Goal: Task Accomplishment & Management: Complete application form

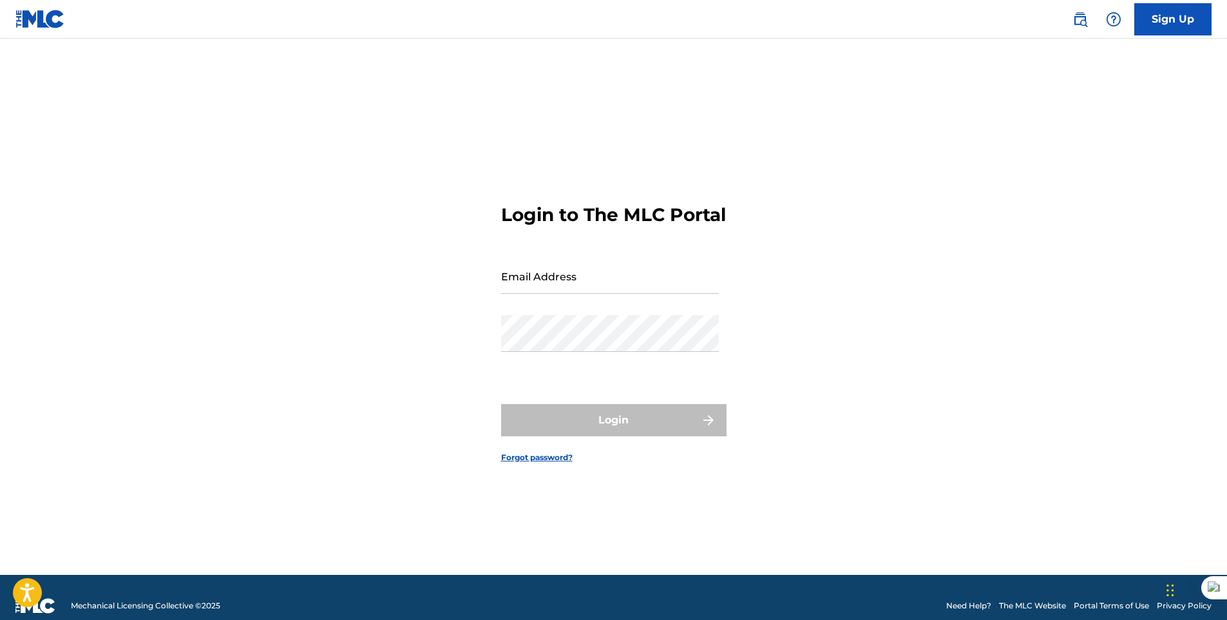
click at [1176, 24] on link "Sign Up" at bounding box center [1173, 19] width 77 height 32
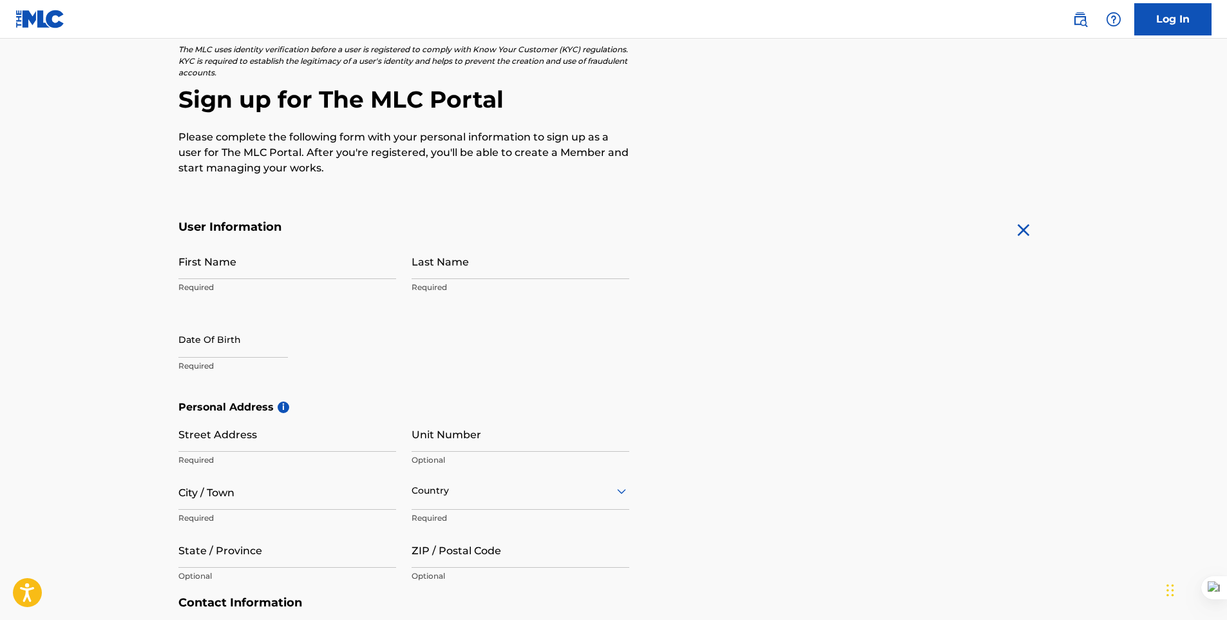
scroll to position [193, 0]
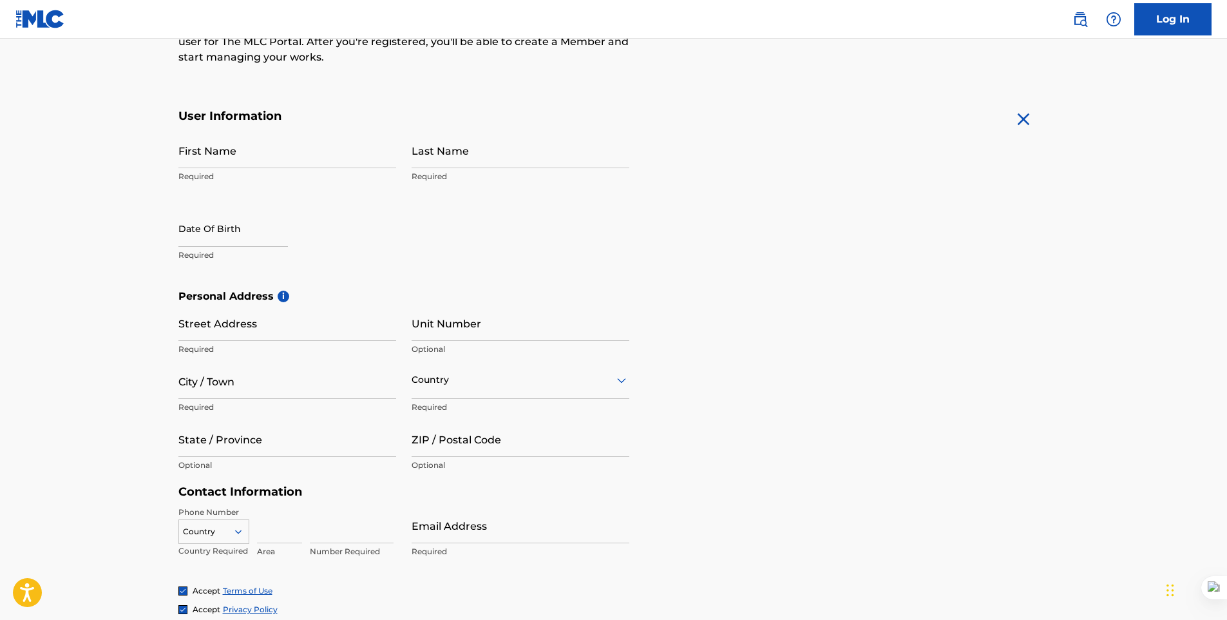
drag, startPoint x: 596, startPoint y: 244, endPoint x: 804, endPoint y: 131, distance: 236.7
click at [804, 131] on form "User Information First Name Required Last Name Required Date Of Birth Required …" at bounding box center [613, 395] width 871 height 572
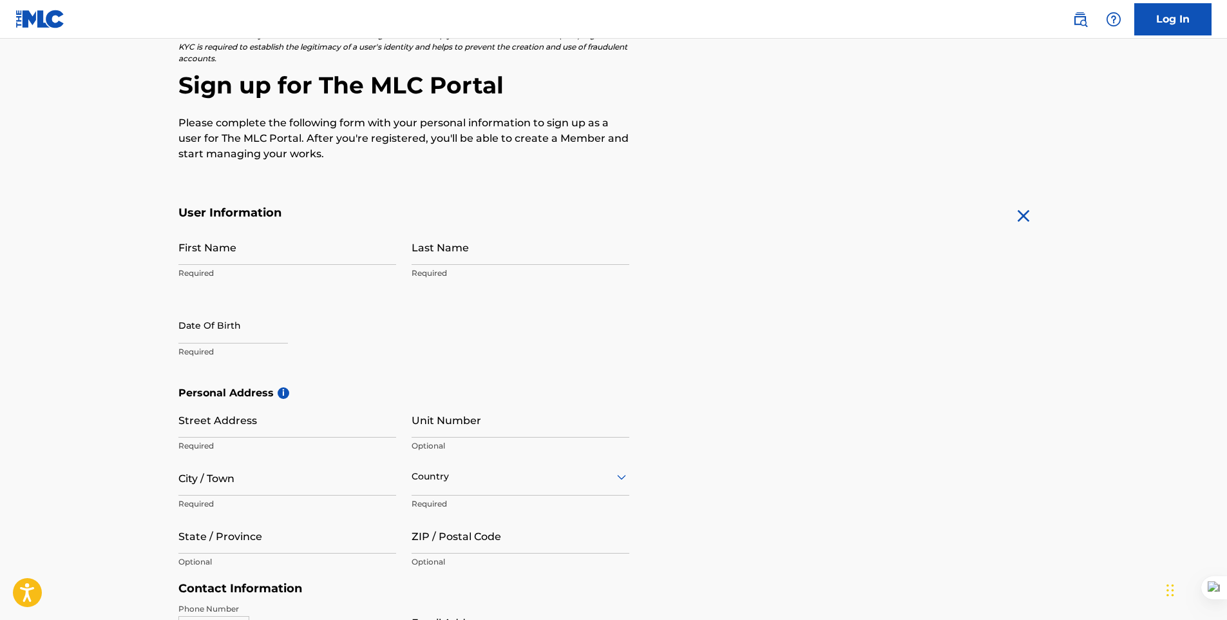
scroll to position [0, 0]
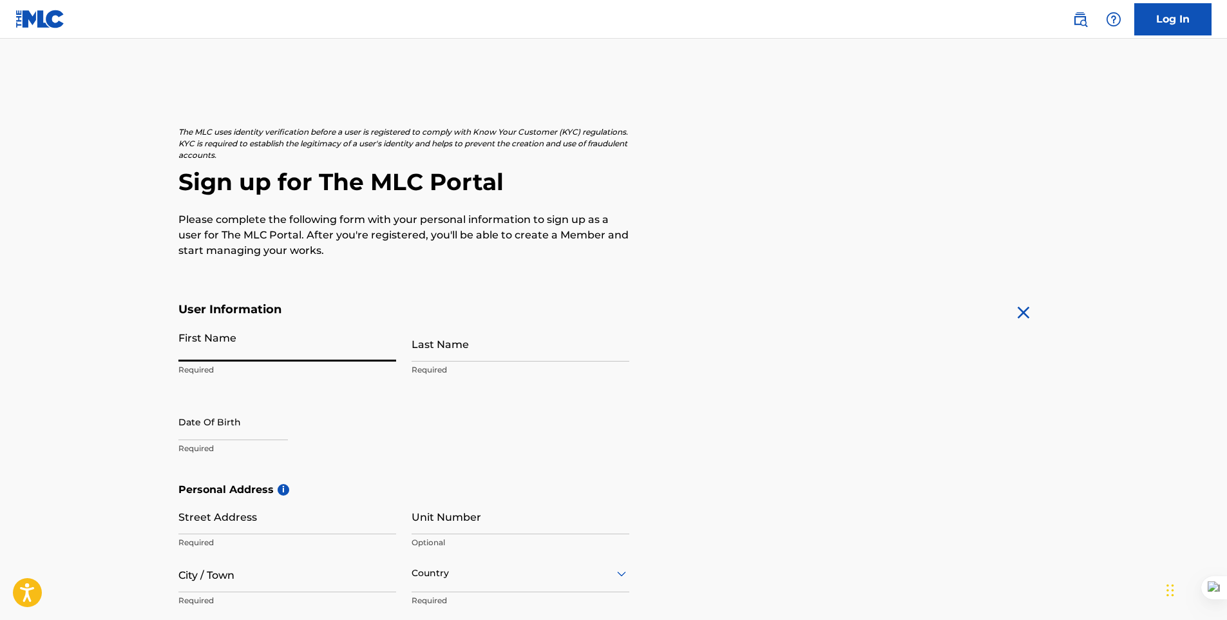
click at [320, 350] on input "First Name" at bounding box center [287, 343] width 218 height 37
type input "TRASCENDENTAL"
type input "ENT"
type input "[GEOGRAPHIC_DATA]"
type input "240"
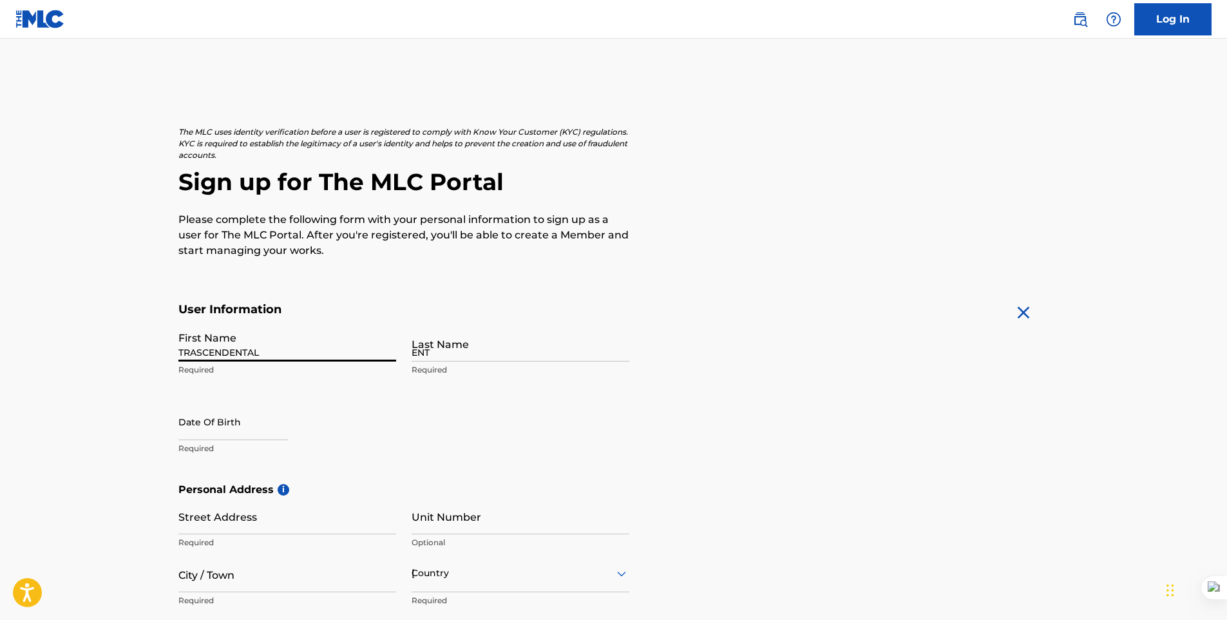
type input "555"
type input "660084"
type input "[EMAIL_ADDRESS][DOMAIN_NAME]"
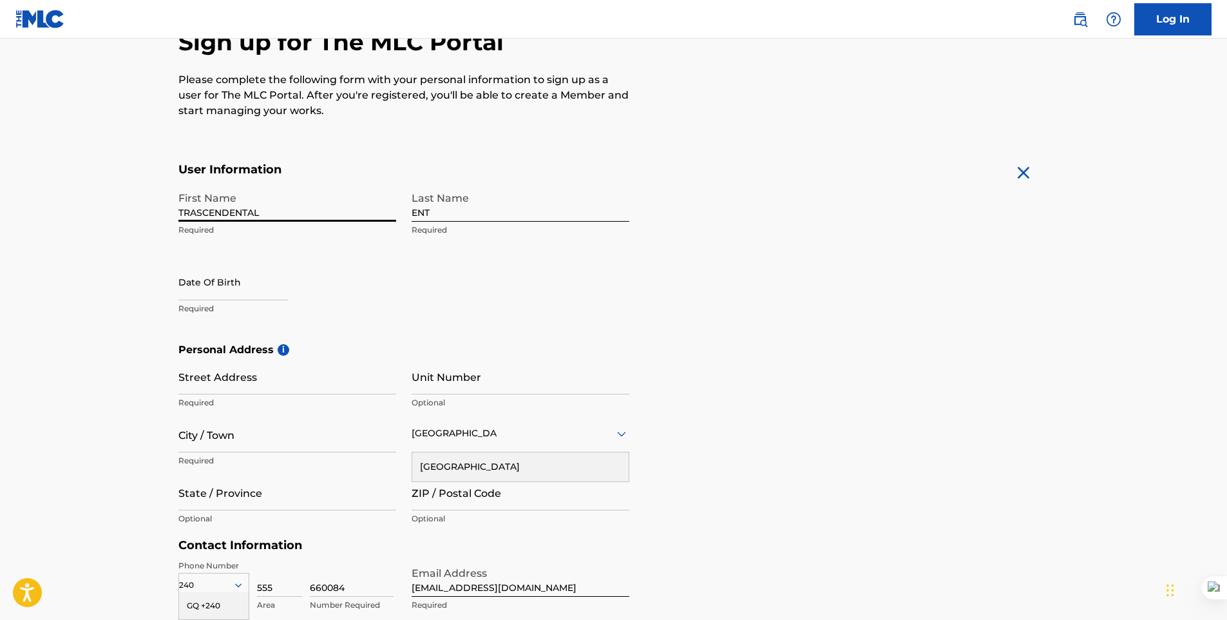
type input "[PERSON_NAME]"
click at [261, 291] on input "text" at bounding box center [233, 281] width 110 height 37
select select "7"
select select "2025"
click at [666, 285] on form "User Information First Name [PERSON_NAME] Required Last Name ENT Required Date …" at bounding box center [613, 448] width 871 height 572
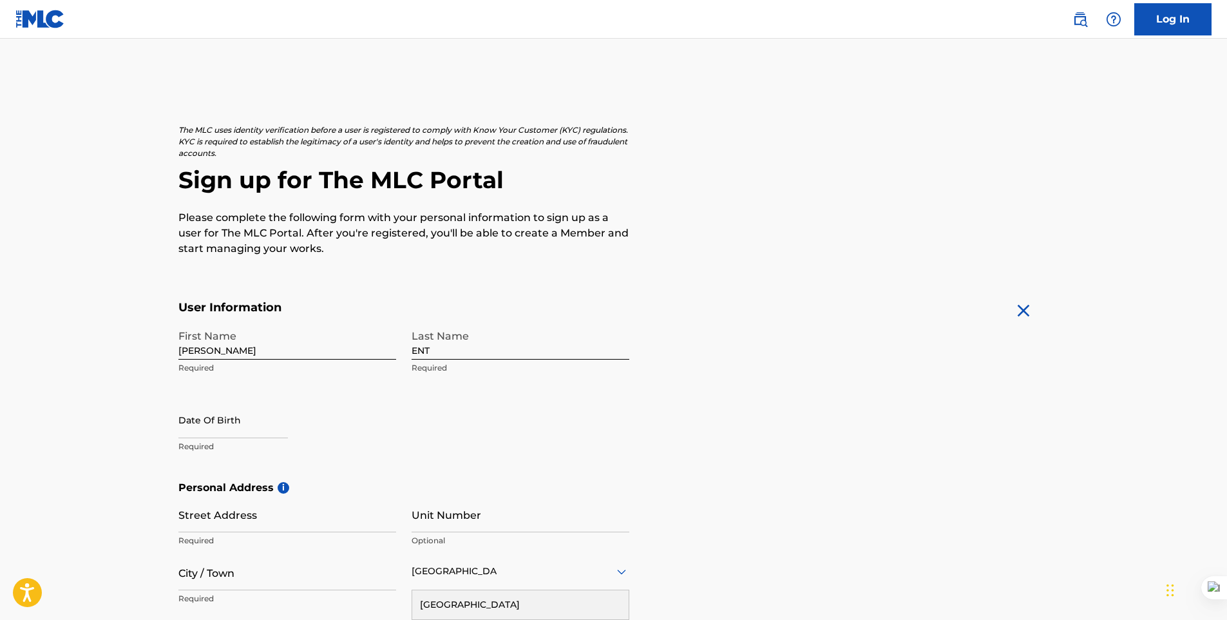
scroll to position [0, 0]
click at [169, 103] on main "The MLC uses identity verification before a user is registered to comply with K…" at bounding box center [613, 493] width 1227 height 908
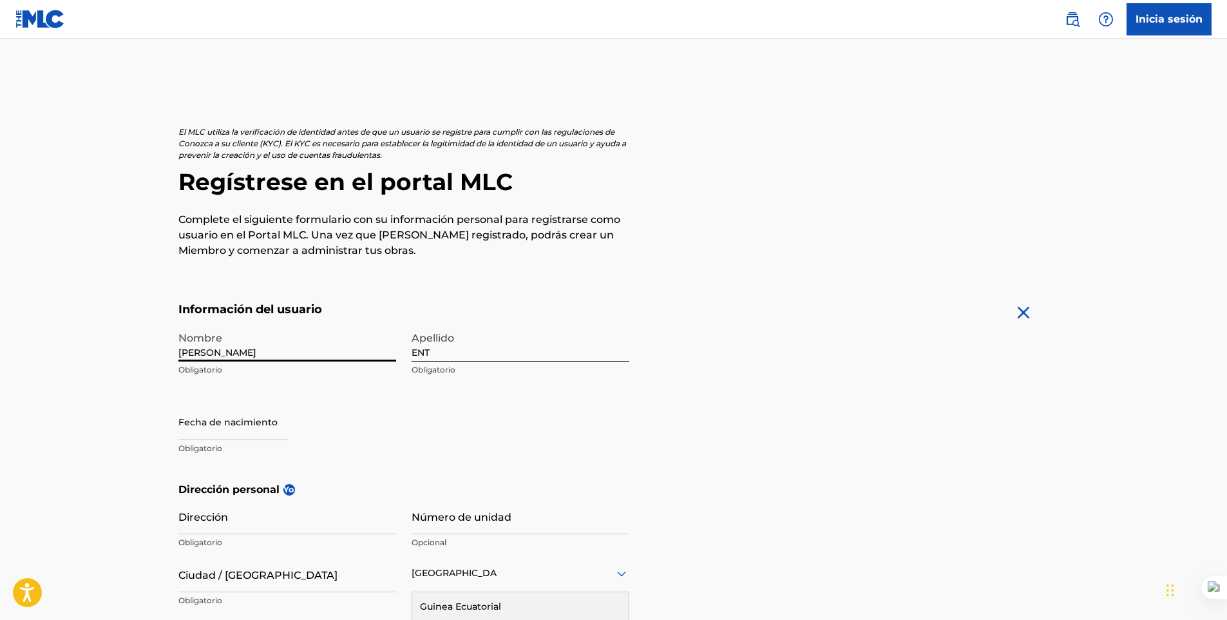
click at [305, 348] on input "[PERSON_NAME]" at bounding box center [287, 343] width 218 height 37
type input "[PERSON_NAME]"
drag, startPoint x: 300, startPoint y: 356, endPoint x: 114, endPoint y: 359, distance: 186.2
click at [114, 359] on main "El MLC utiliza la verificación de identidad antes de que un usuario se registre…" at bounding box center [613, 493] width 1227 height 908
click at [311, 352] on input "TRASCENDENTAL" at bounding box center [287, 343] width 218 height 37
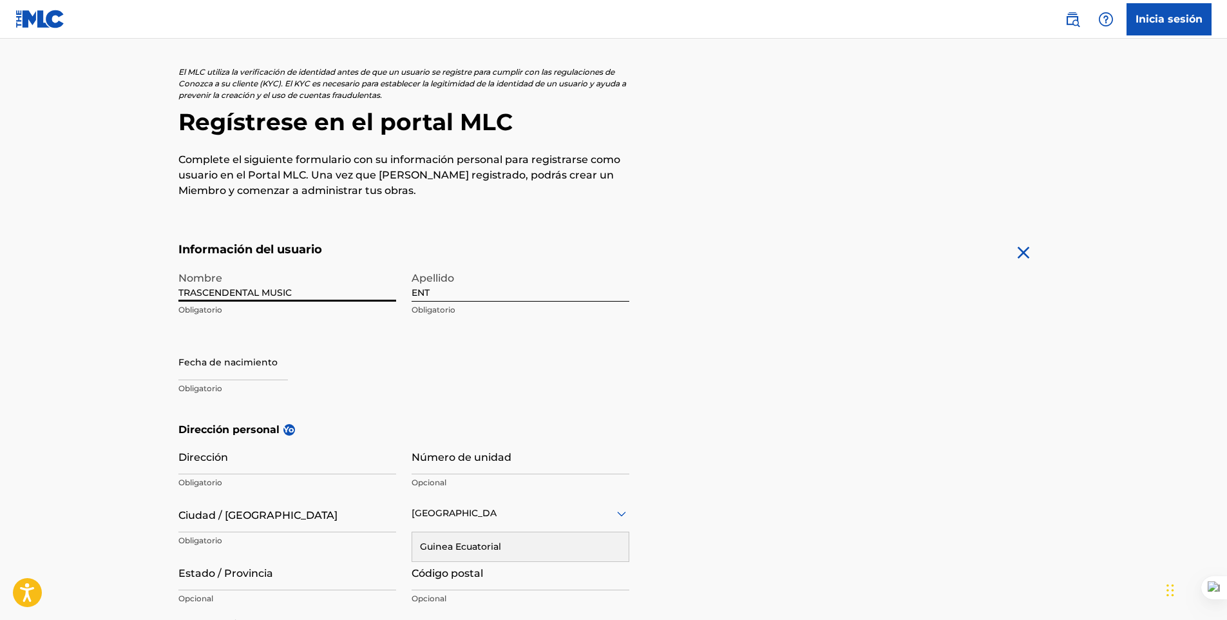
scroll to position [129, 0]
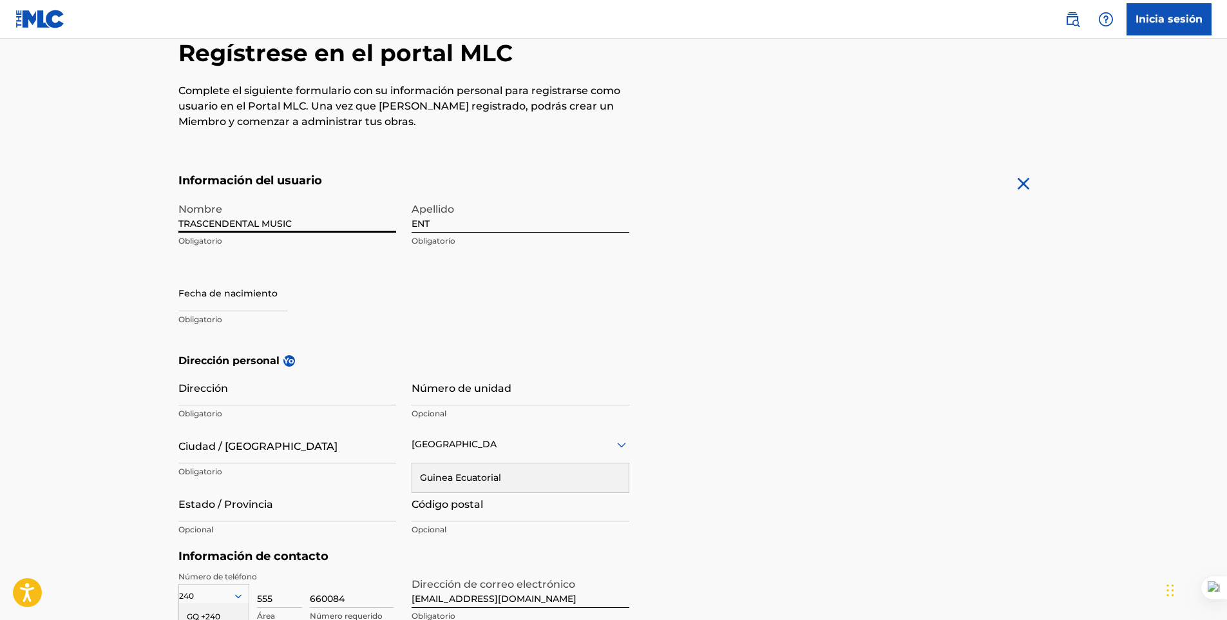
type input "TRASCENDENTAL MUSIC"
click at [245, 302] on input "text" at bounding box center [233, 292] width 110 height 37
select select "7"
select select "2025"
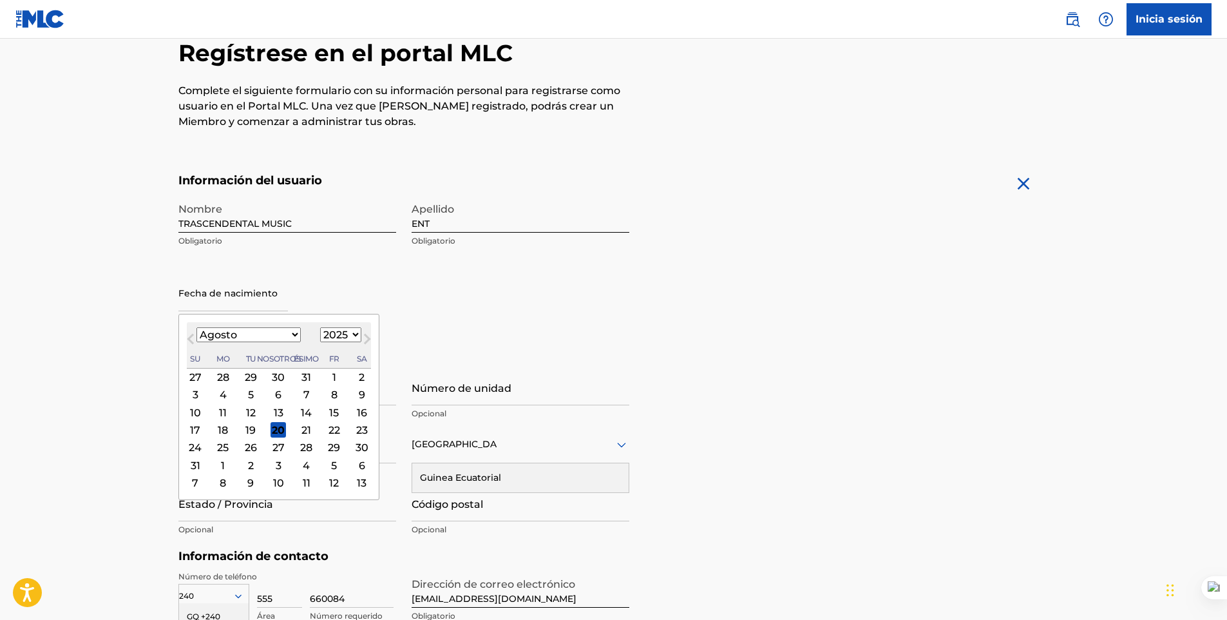
click at [354, 410] on div "16" at bounding box center [361, 412] width 15 height 15
type input "[DATE]"
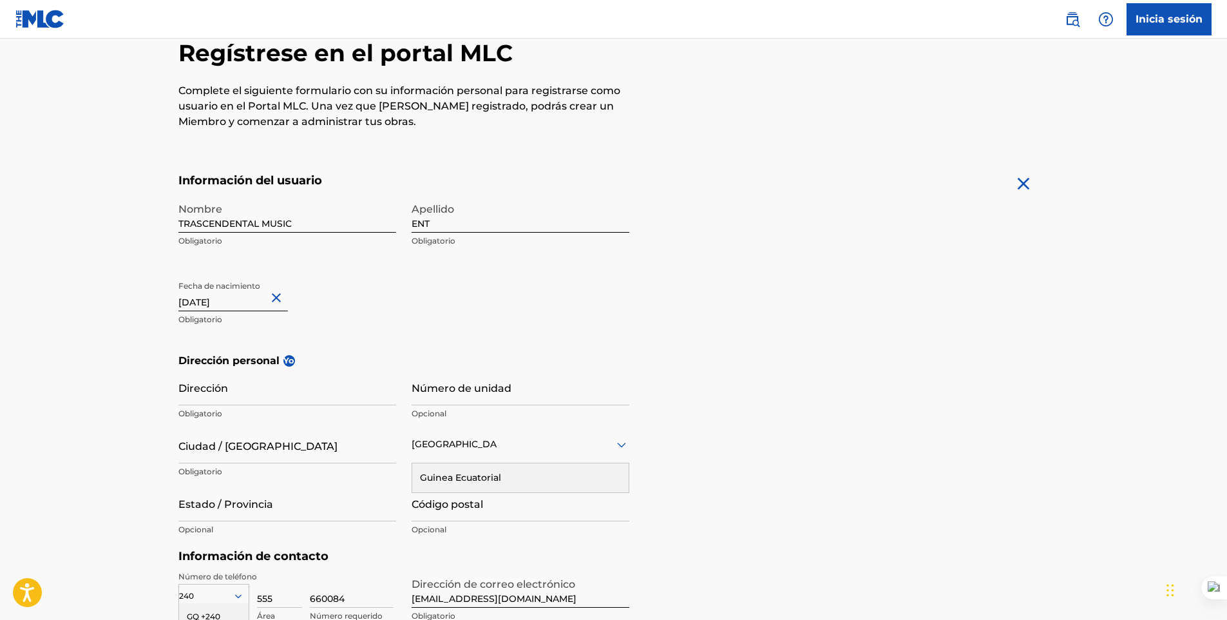
click at [272, 302] on input "[DATE]" at bounding box center [233, 292] width 110 height 37
select select "7"
select select "2025"
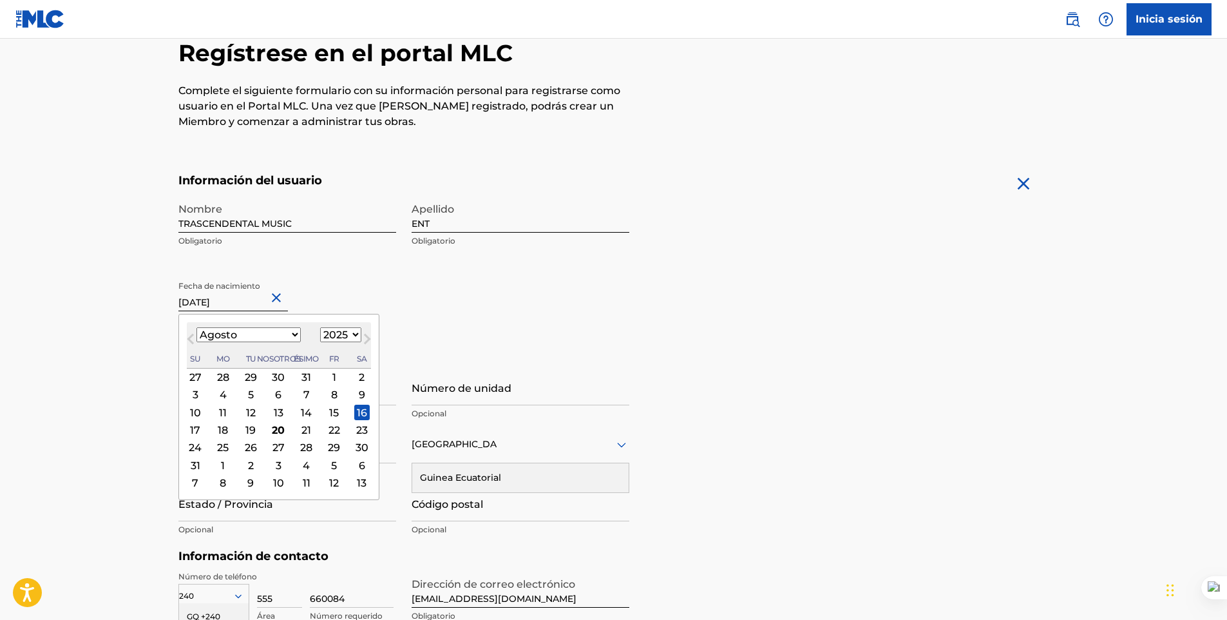
click at [269, 331] on select "Enero Febrero Marzo [PERSON_NAME] Junio [PERSON_NAME] Octubre Noviembre Diciemb…" at bounding box center [248, 334] width 104 height 15
select select "4"
click at [196, 327] on select "Enero Febrero Marzo [PERSON_NAME] Junio [PERSON_NAME] Octubre Noviembre Diciemb…" at bounding box center [248, 334] width 104 height 15
click at [320, 330] on select "1900 1901 1902 1903 1904 1905 1906 1907 1908 1909 1910 1911 1912 1913 1914 1915…" at bounding box center [340, 334] width 41 height 15
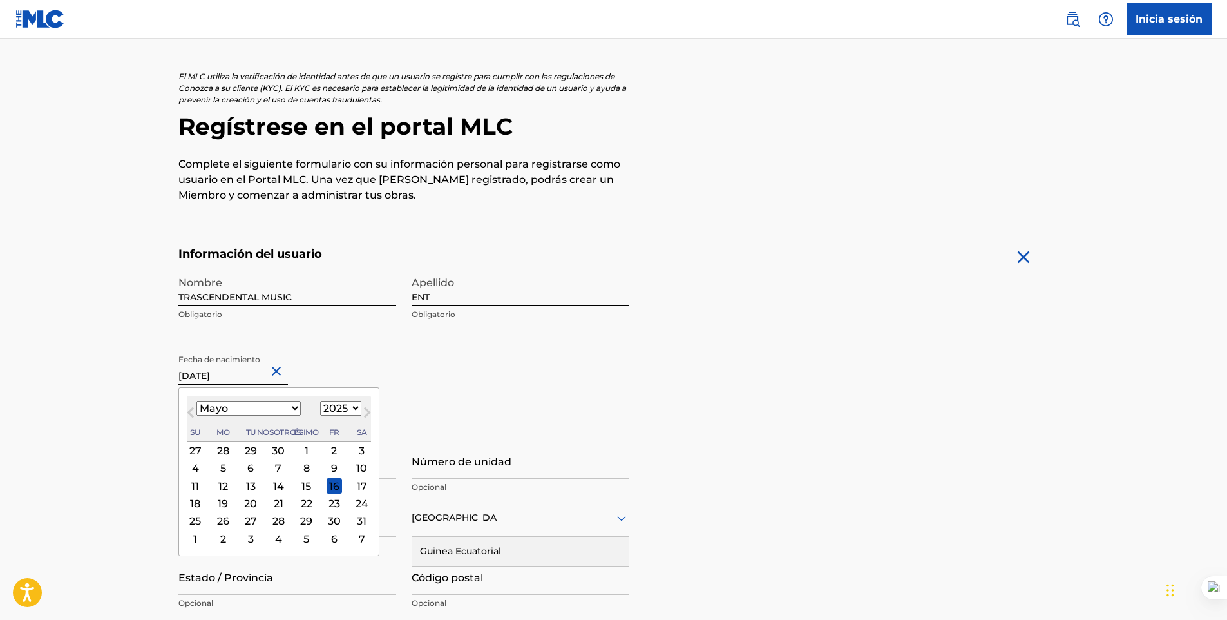
scroll to position [0, 0]
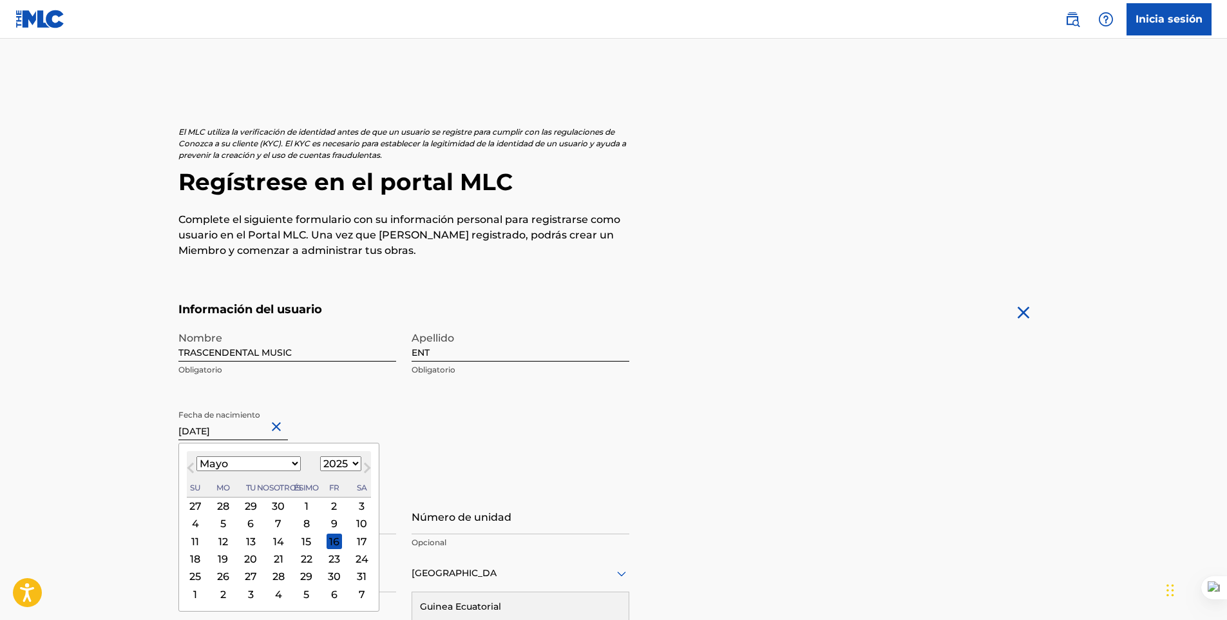
click at [323, 462] on select "1900 1901 1902 1903 1904 1905 1906 1907 1908 1909 1910 1911 1912 1913 1914 1915…" at bounding box center [340, 463] width 41 height 15
click at [320, 457] on select "1900 1901 1902 1903 1904 1905 1906 1907 1908 1909 1910 1911 1912 1913 1914 1915…" at bounding box center [340, 463] width 41 height 15
select select "1997"
click at [320, 456] on select "1900 1901 1902 1903 1904 1905 1906 1907 1908 1909 1910 1911 1912 1913 1914 1915…" at bounding box center [340, 463] width 41 height 15
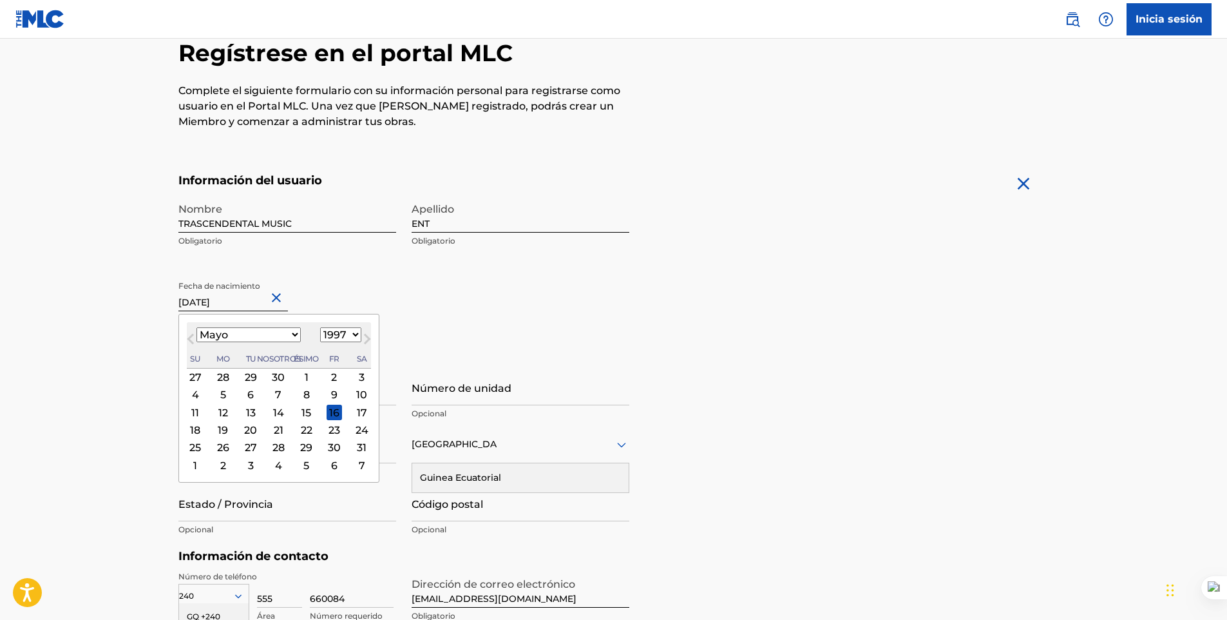
scroll to position [193, 0]
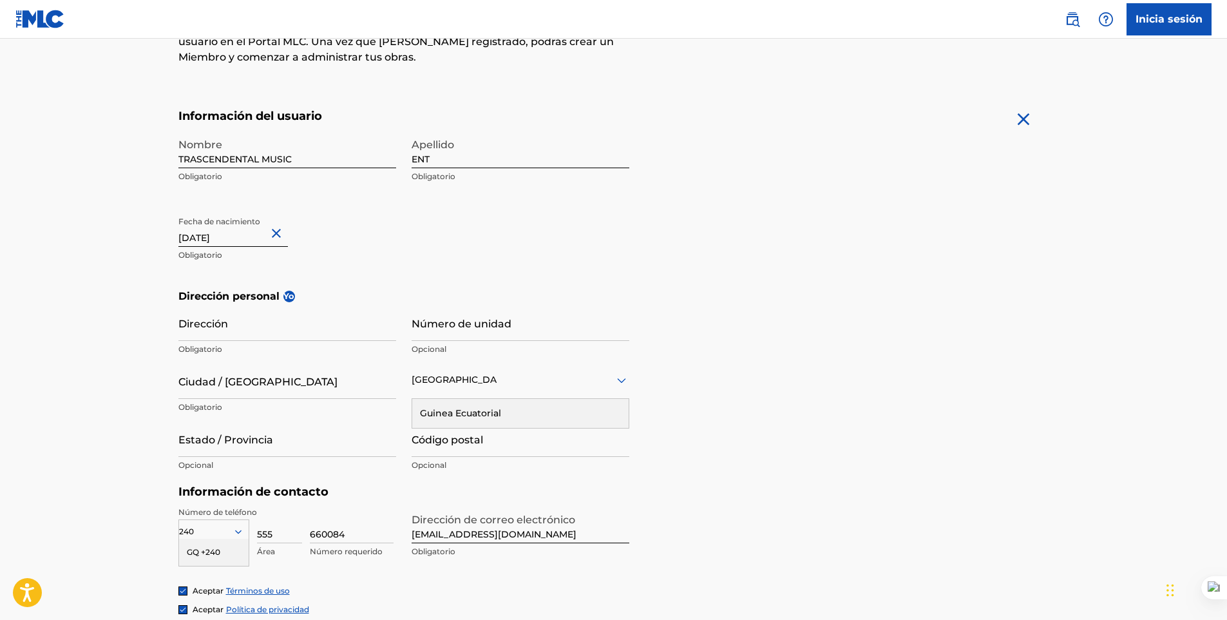
click at [819, 271] on form "Información del usuario Nombre TRASCENDENTAL MUSIC Obligatorio Apellido ENT Obl…" at bounding box center [613, 395] width 871 height 572
click at [229, 235] on input "[DATE]" at bounding box center [233, 228] width 110 height 37
select select "7"
select select "2025"
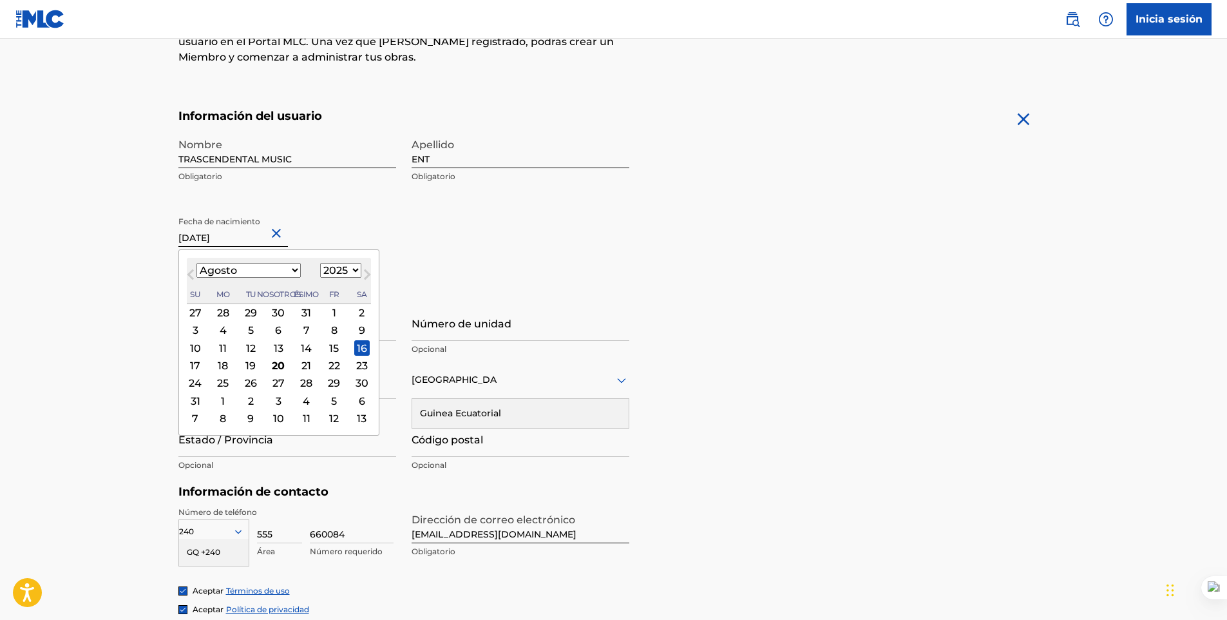
click at [255, 267] on select "Enero Febrero Marzo [PERSON_NAME] Junio [PERSON_NAME] Octubre Noviembre Diciemb…" at bounding box center [248, 270] width 104 height 15
select select "4"
click at [196, 263] on select "Enero Febrero Marzo [PERSON_NAME] Junio [PERSON_NAME] Octubre Noviembre Diciemb…" at bounding box center [248, 270] width 104 height 15
click at [320, 269] on select "1900 1901 1902 1903 1904 1905 1906 1907 1908 1909 1910 1911 1912 1913 1914 1915…" at bounding box center [340, 270] width 41 height 15
click at [256, 345] on div "11 12 13 14 15 16 17" at bounding box center [279, 347] width 184 height 17
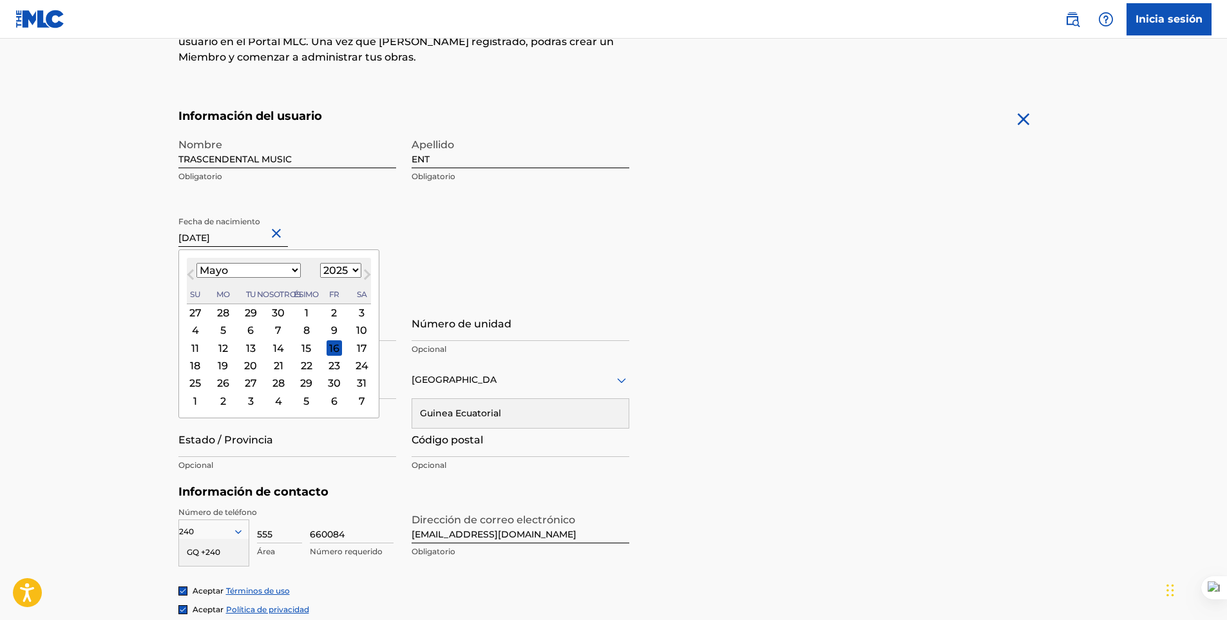
click at [327, 342] on div "16" at bounding box center [334, 347] width 15 height 15
type input "[DATE]"
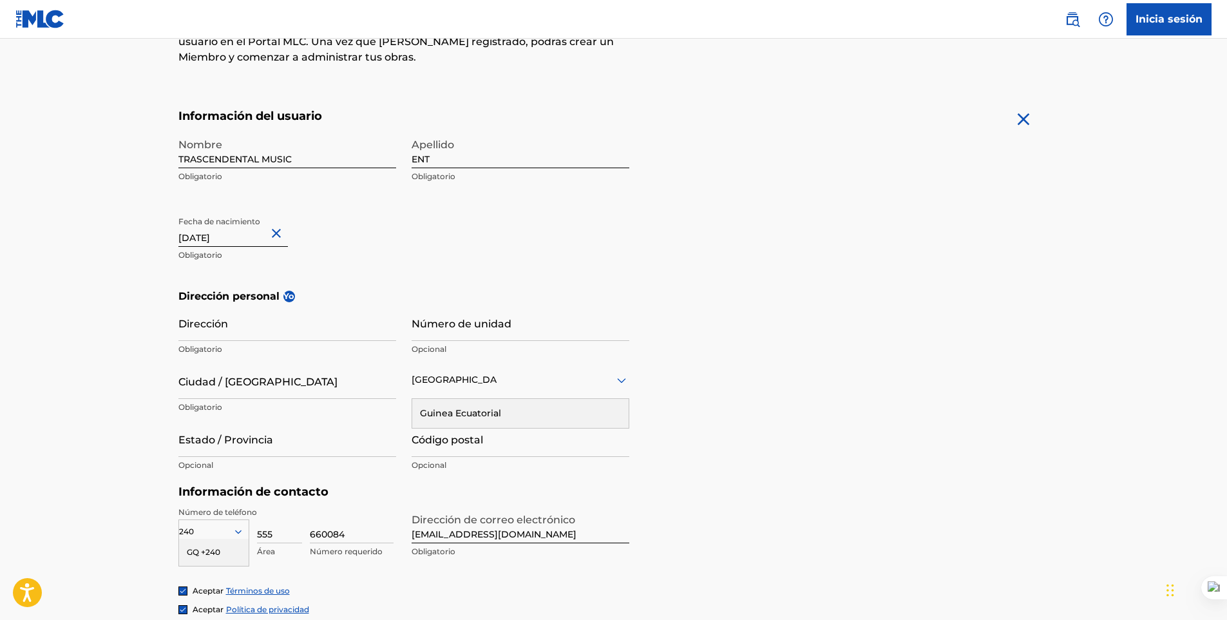
click at [237, 237] on input "[DATE]" at bounding box center [233, 228] width 110 height 37
select select "4"
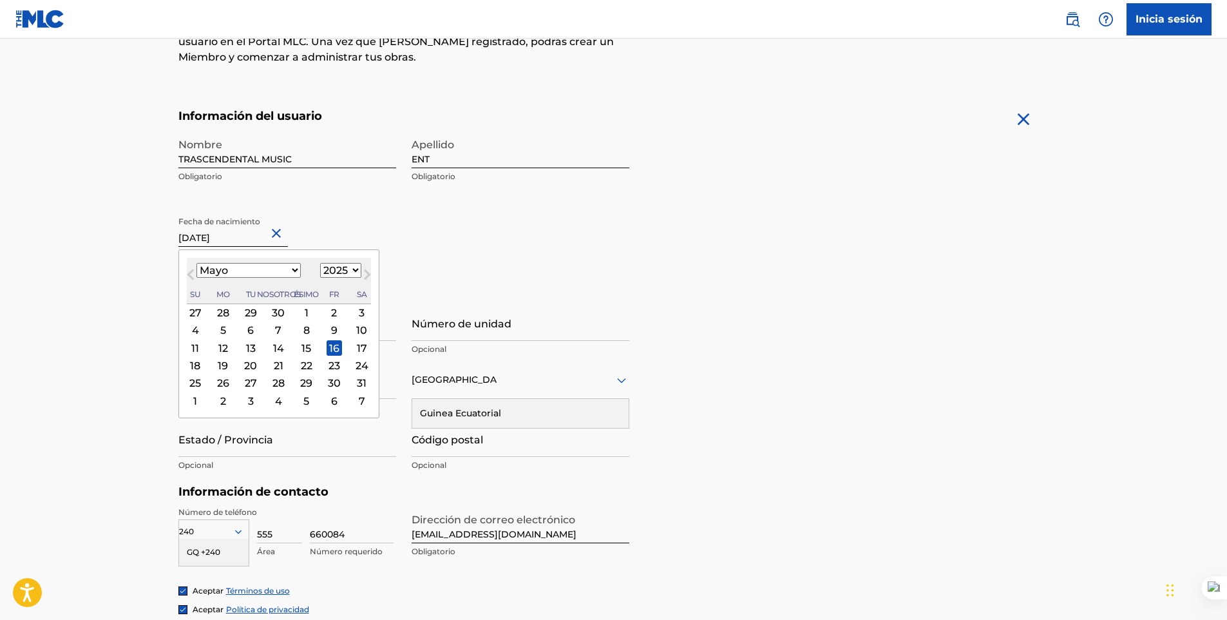
click at [321, 268] on select "1900 1901 1902 1903 1904 1905 1906 1907 1908 1909 1910 1911 1912 1913 1914 1915…" at bounding box center [340, 270] width 41 height 15
select select "1997"
click at [320, 263] on select "1900 1901 1902 1903 1904 1905 1906 1907 1908 1909 1910 1911 1912 1913 1914 1915…" at bounding box center [340, 270] width 41 height 15
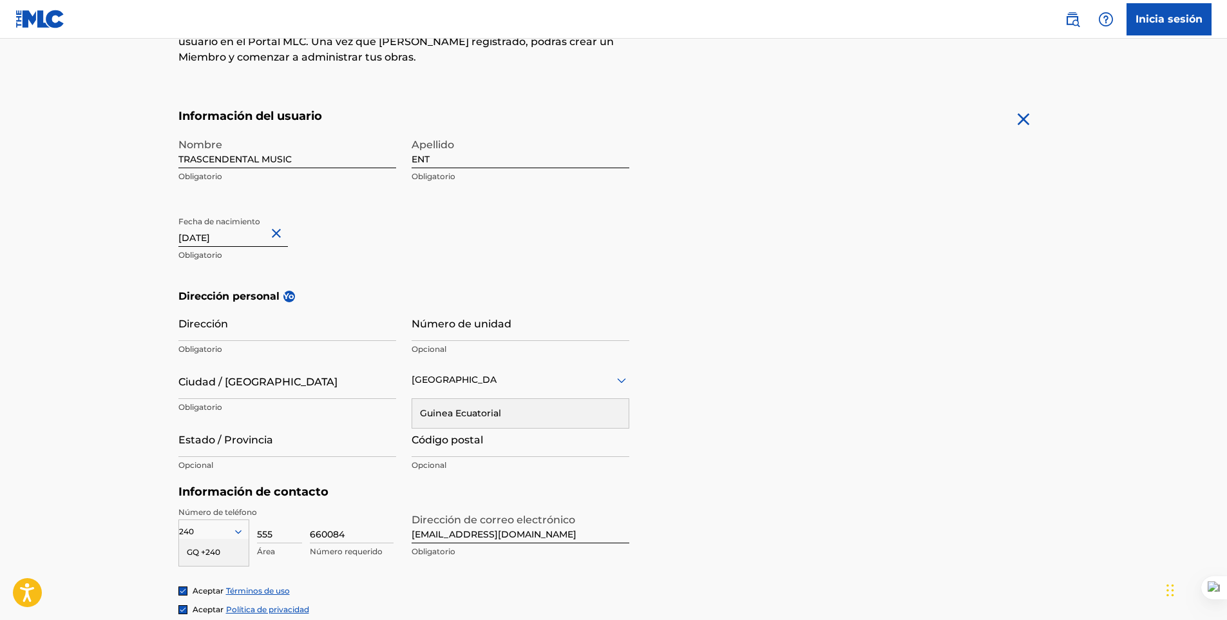
click at [678, 254] on form "Información del usuario Nombre TRASCENDENTAL MUSIC Obligatorio Apellido ENT Obl…" at bounding box center [613, 395] width 871 height 572
select select "4"
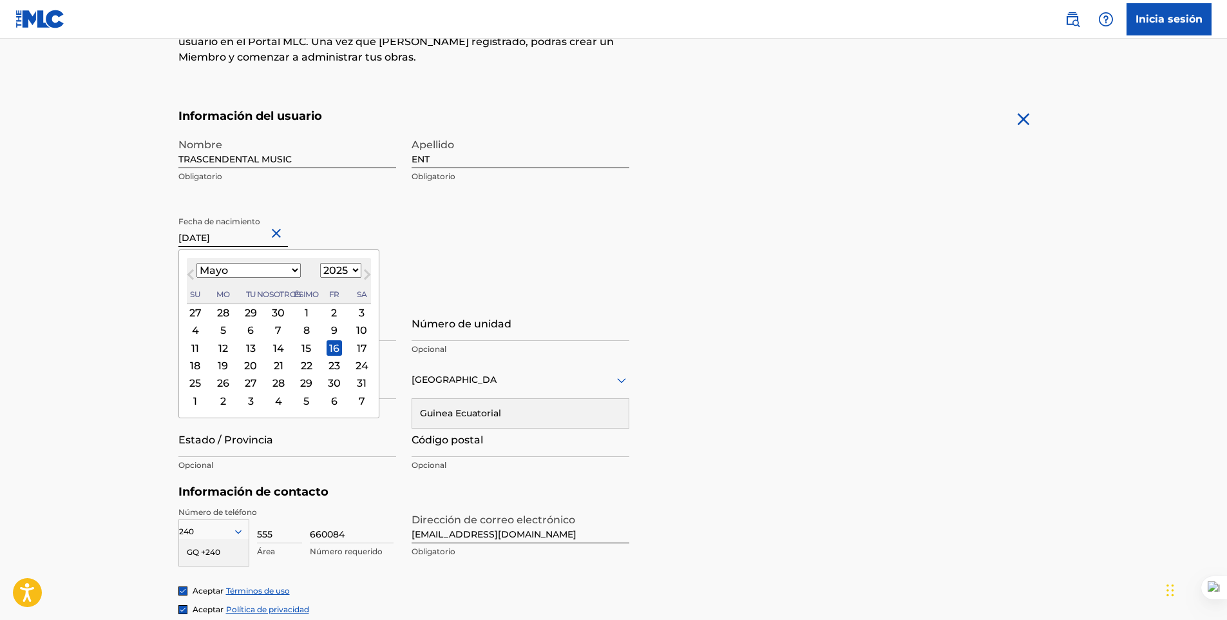
click at [235, 242] on input "[DATE]" at bounding box center [233, 228] width 110 height 37
click at [320, 267] on select "1900 1901 1902 1903 1904 1905 1906 1907 1908 1909 1910 1911 1912 1913 1914 1915…" at bounding box center [340, 270] width 41 height 15
select select "1997"
click at [320, 263] on select "1900 1901 1902 1903 1904 1905 1906 1907 1908 1909 1910 1911 1912 1913 1914 1915…" at bounding box center [340, 270] width 41 height 15
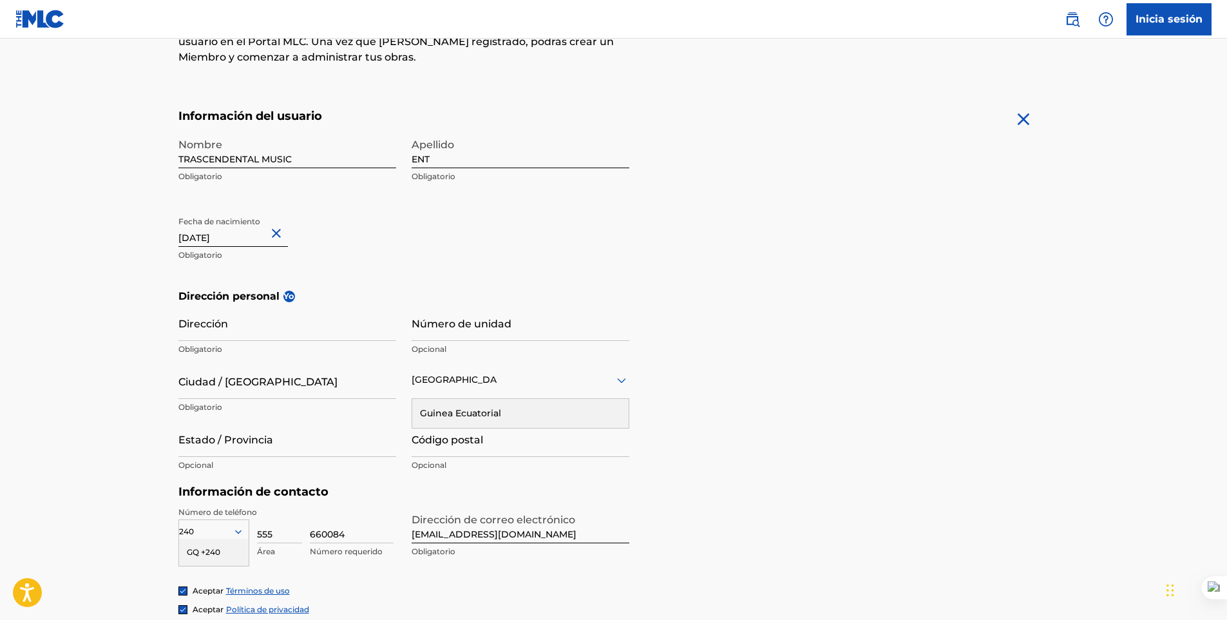
click at [398, 271] on div "Nombre TRASCENDENTAL MUSIC Obligatorio Apellido ENT Obligatorio Fecha de nacimi…" at bounding box center [403, 209] width 451 height 157
click at [238, 229] on input "[DATE]" at bounding box center [233, 228] width 110 height 37
select select "4"
select select "2025"
click at [283, 234] on button "Cerrar" at bounding box center [278, 233] width 19 height 39
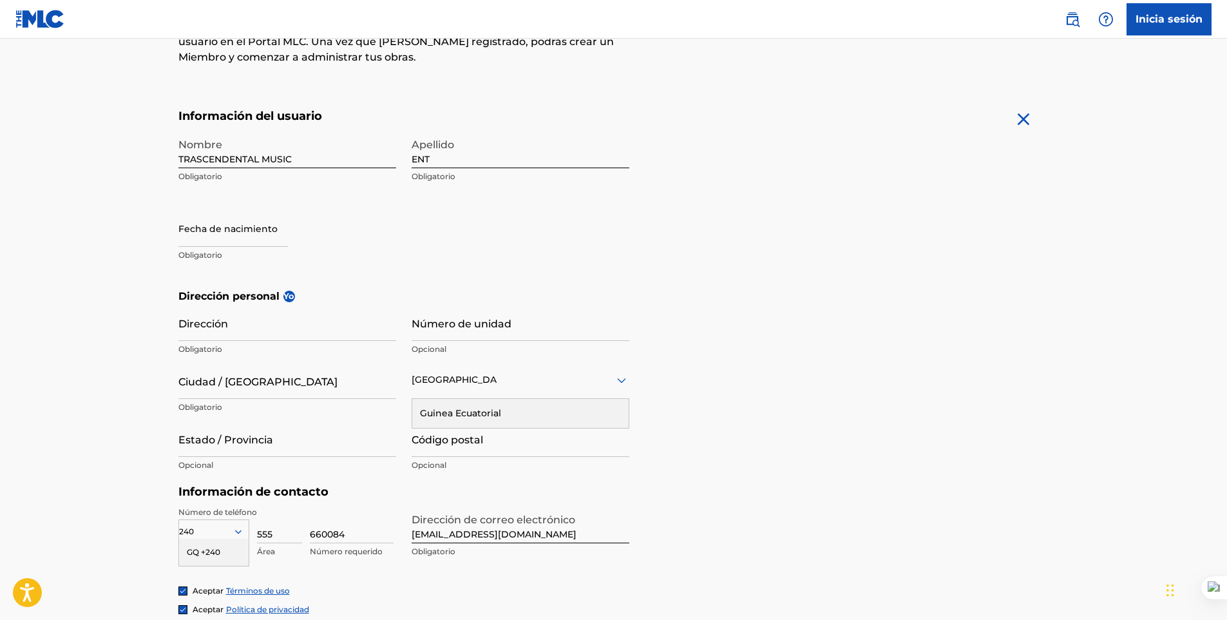
click at [249, 245] on input "text" at bounding box center [233, 228] width 110 height 37
select select "7"
select select "2025"
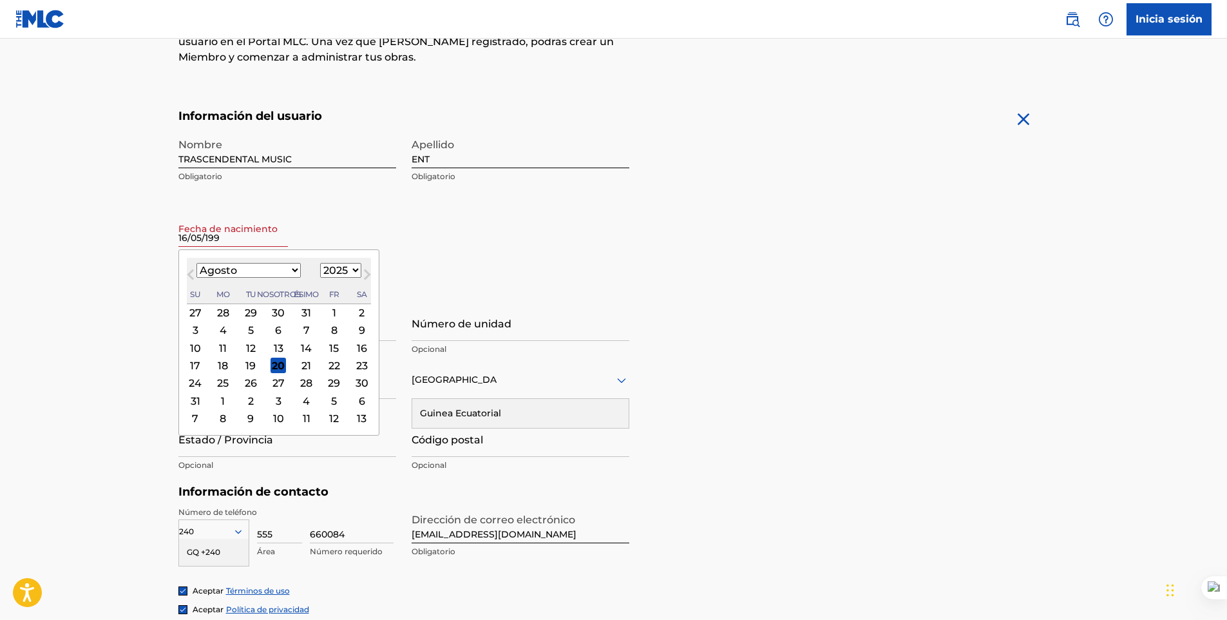
type input "[DATE]"
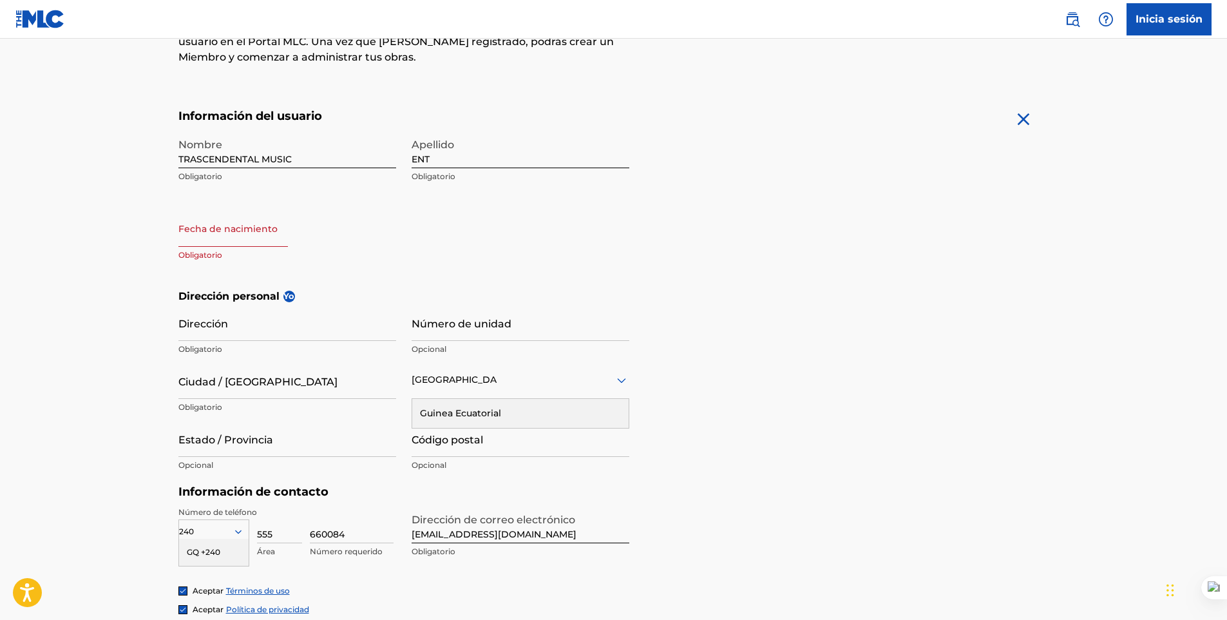
click at [488, 230] on div "Nombre TRASCENDENTAL MUSIC Obligatorio Apellido ENT Obligatorio Fecha de nacimi…" at bounding box center [403, 209] width 451 height 157
click at [257, 245] on input "text" at bounding box center [233, 228] width 110 height 37
select select "7"
select select "2025"
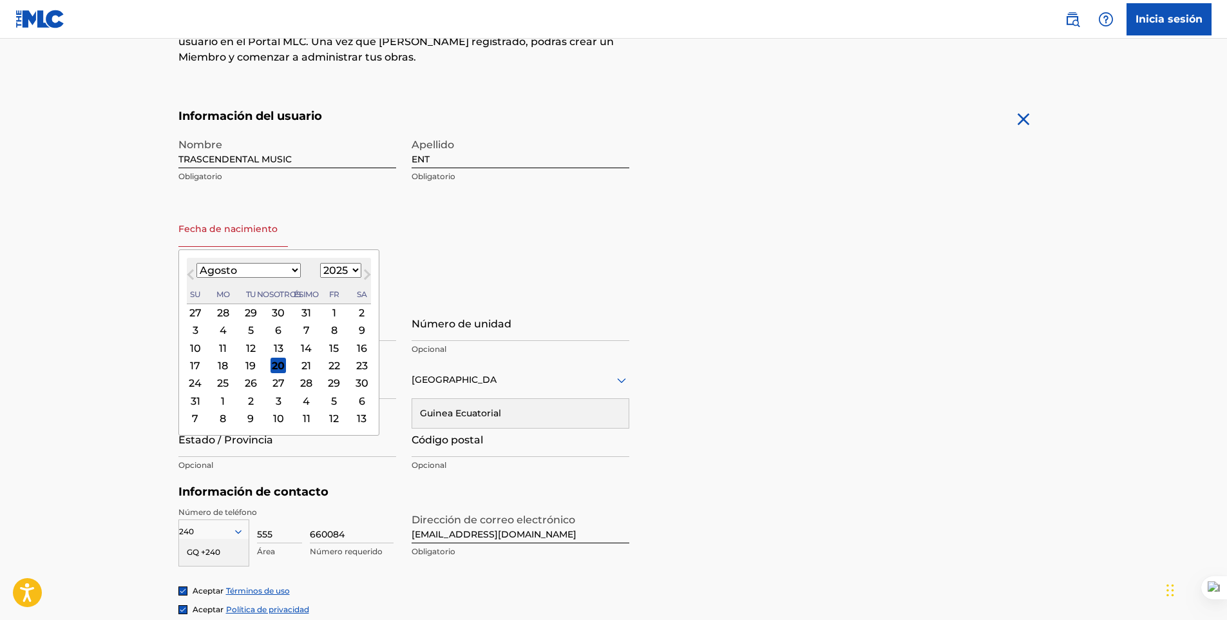
type input "[DATE]"
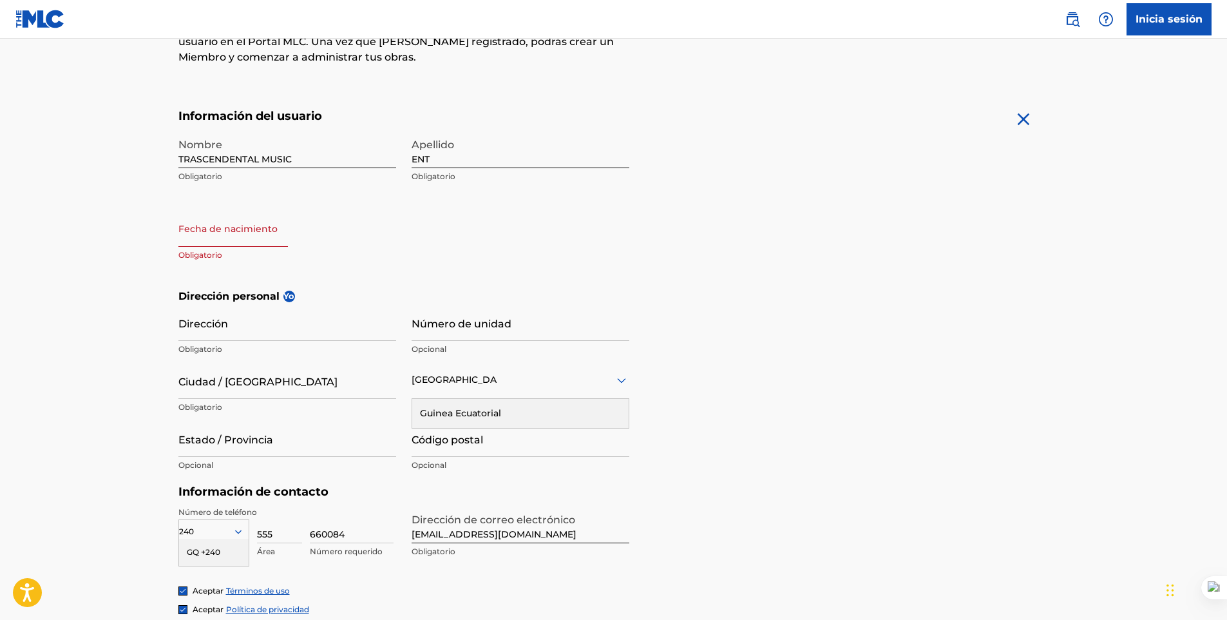
click at [536, 247] on div "Nombre TRASCENDENTAL MUSIC Obligatorio Apellido ENT Obligatorio Fecha de nacimi…" at bounding box center [403, 209] width 451 height 157
select select "7"
select select "2025"
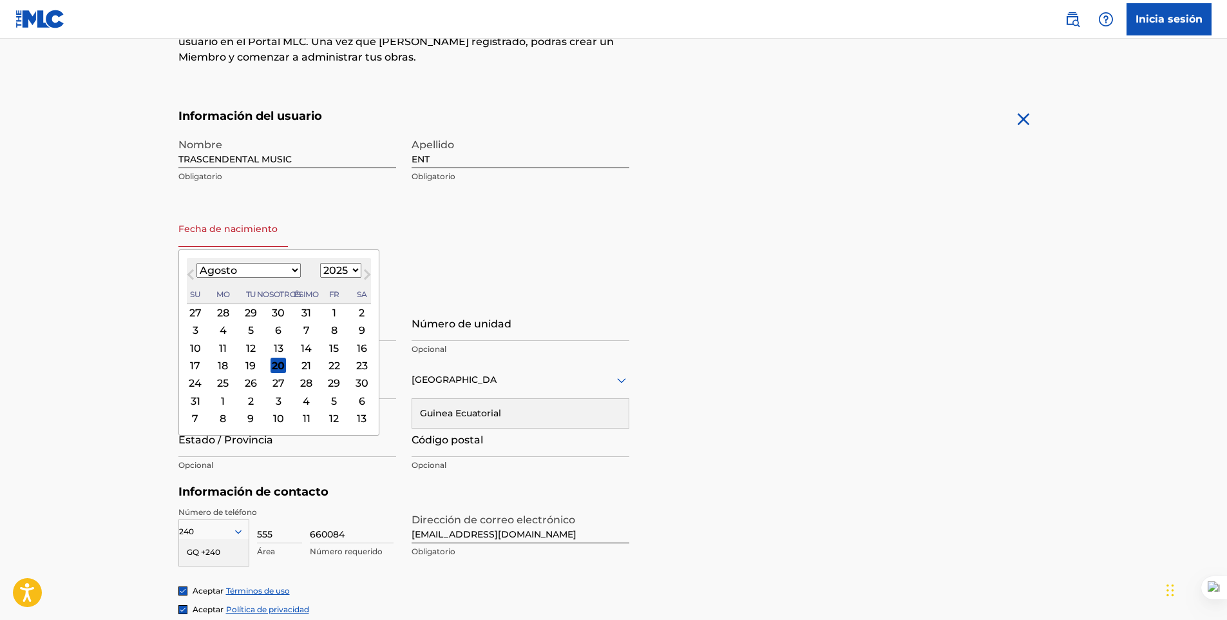
click at [266, 240] on input "text" at bounding box center [233, 228] width 110 height 37
click at [237, 269] on select "Enero Febrero Marzo [PERSON_NAME] Junio [PERSON_NAME] Octubre Noviembre Diciemb…" at bounding box center [248, 270] width 104 height 15
select select "4"
click at [196, 263] on select "Enero Febrero Marzo [PERSON_NAME] Junio [PERSON_NAME] Octubre Noviembre Diciemb…" at bounding box center [248, 270] width 104 height 15
click at [327, 343] on div "16" at bounding box center [334, 347] width 15 height 15
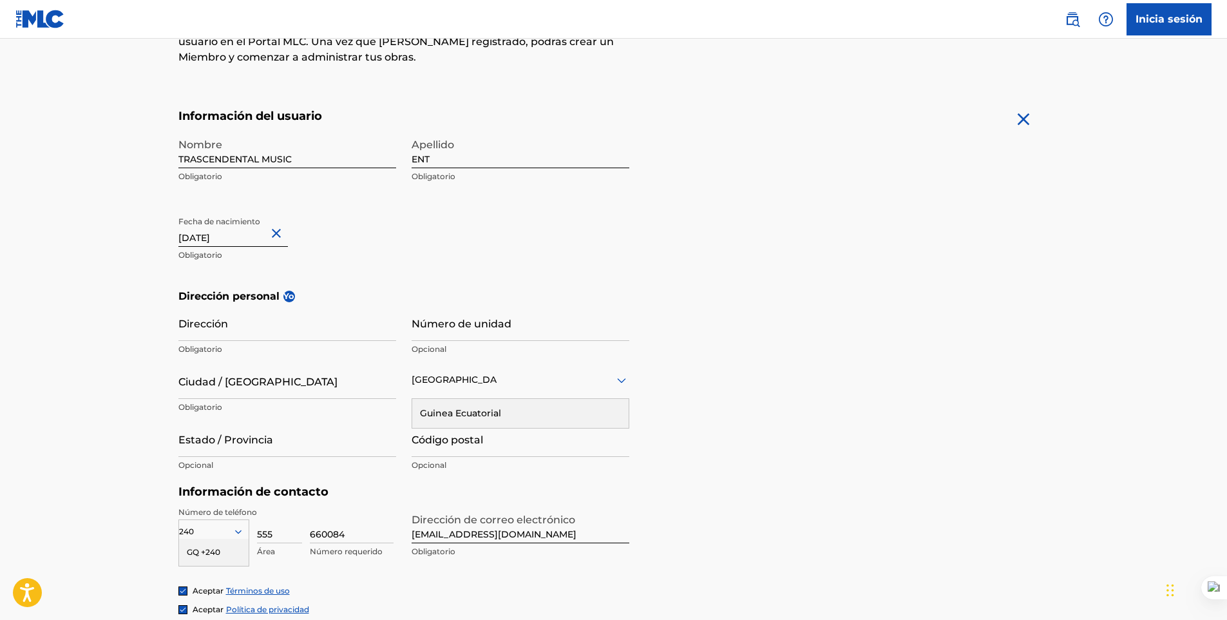
type input "[DATE]"
click at [492, 256] on div "Nombre TRASCENDENTAL MUSIC Obligatorio Apellido ENT Obligatorio Fecha de nacimi…" at bounding box center [403, 209] width 451 height 157
click at [242, 320] on input "Dirección" at bounding box center [287, 322] width 218 height 37
type input "Bata. Litoral"
type input "[PERSON_NAME]"
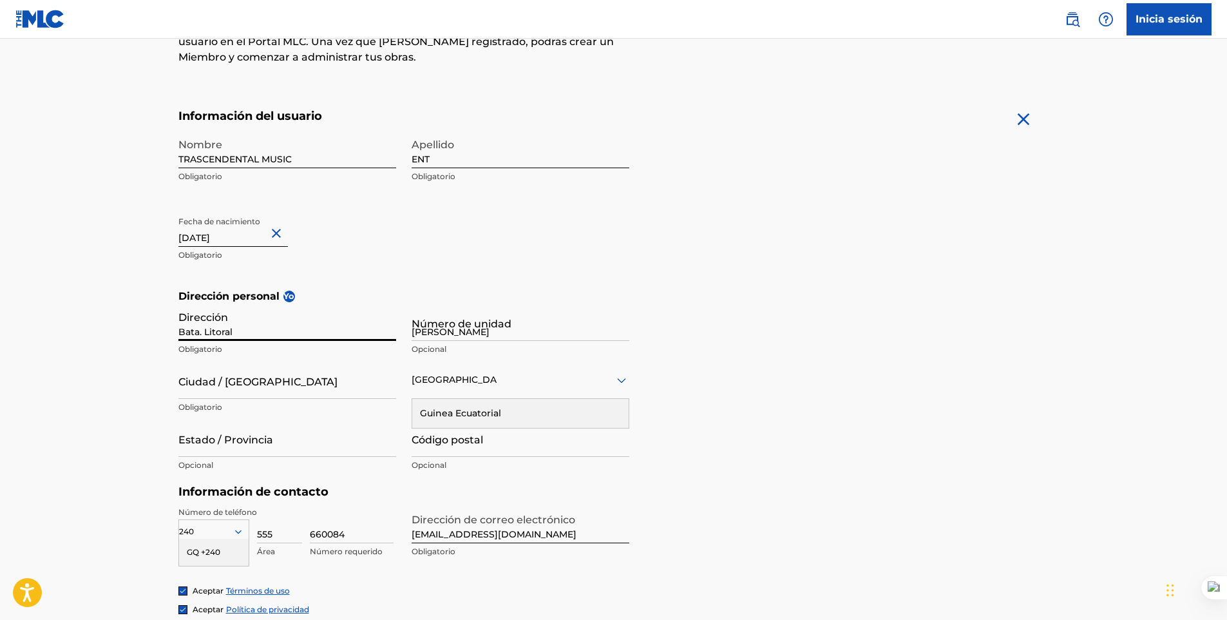
type input "Bata"
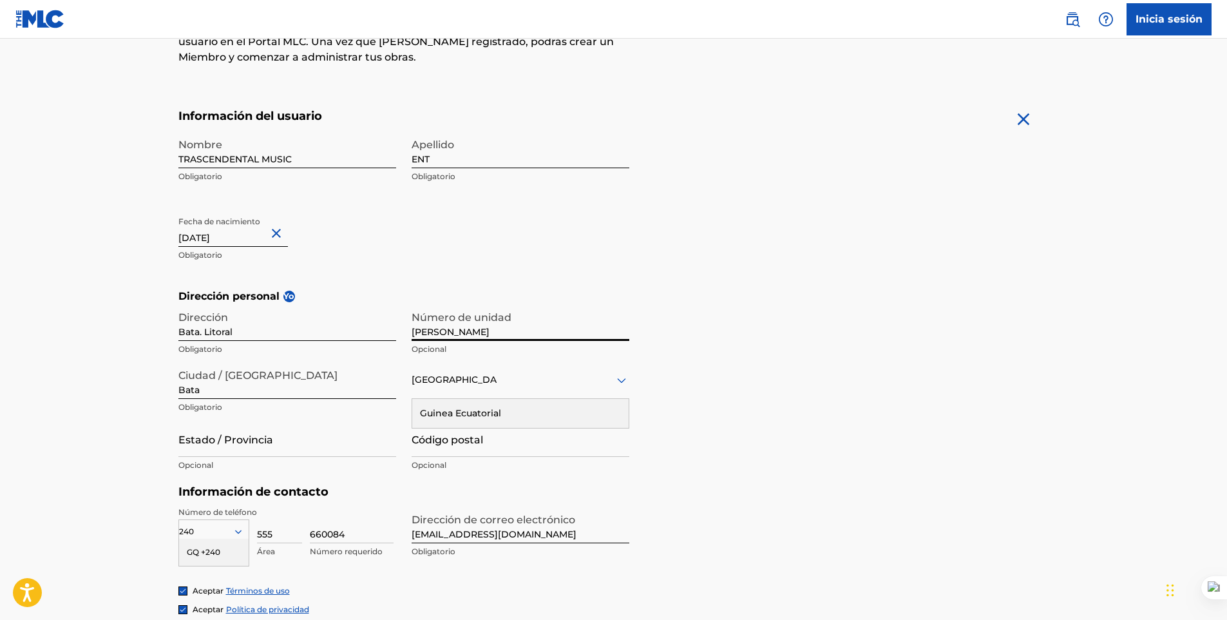
click at [492, 333] on input "[PERSON_NAME]" at bounding box center [521, 322] width 218 height 37
drag, startPoint x: 492, startPoint y: 333, endPoint x: 388, endPoint y: 331, distance: 103.7
click at [388, 331] on div "Dirección Bata. Litoral Obligatorio Número de unidad [PERSON_NAME] Opcional Ciu…" at bounding box center [403, 391] width 451 height 174
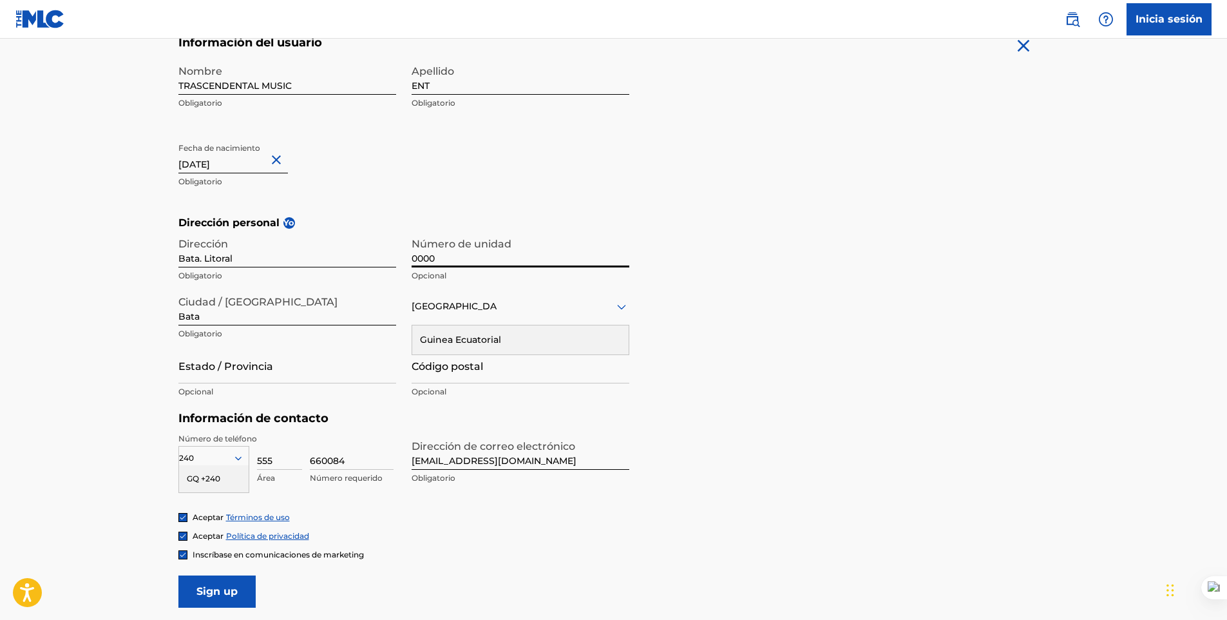
scroll to position [322, 0]
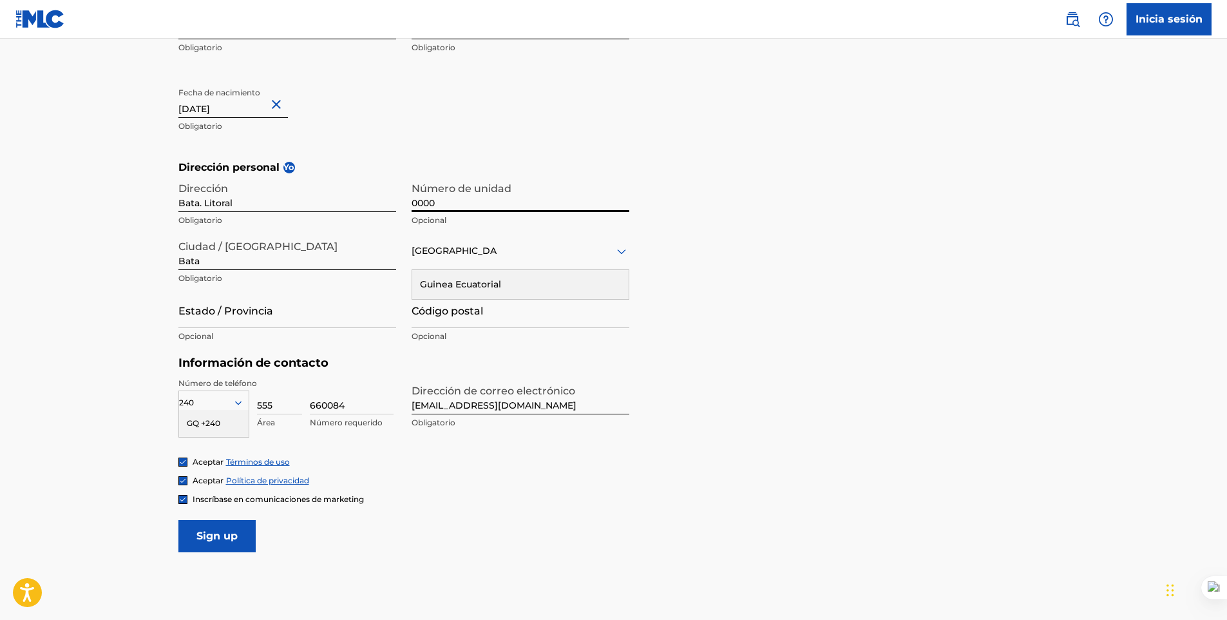
type input "0000"
click at [462, 321] on input "Código postal" at bounding box center [521, 309] width 218 height 37
drag, startPoint x: 448, startPoint y: 203, endPoint x: 353, endPoint y: 200, distance: 95.4
click at [353, 200] on div "Dirección Bata. Litoral Obligatorio Número de unidad 0000 Opcional Ciudad / Pue…" at bounding box center [403, 262] width 451 height 174
click at [455, 197] on input "Número de unidad" at bounding box center [521, 193] width 218 height 37
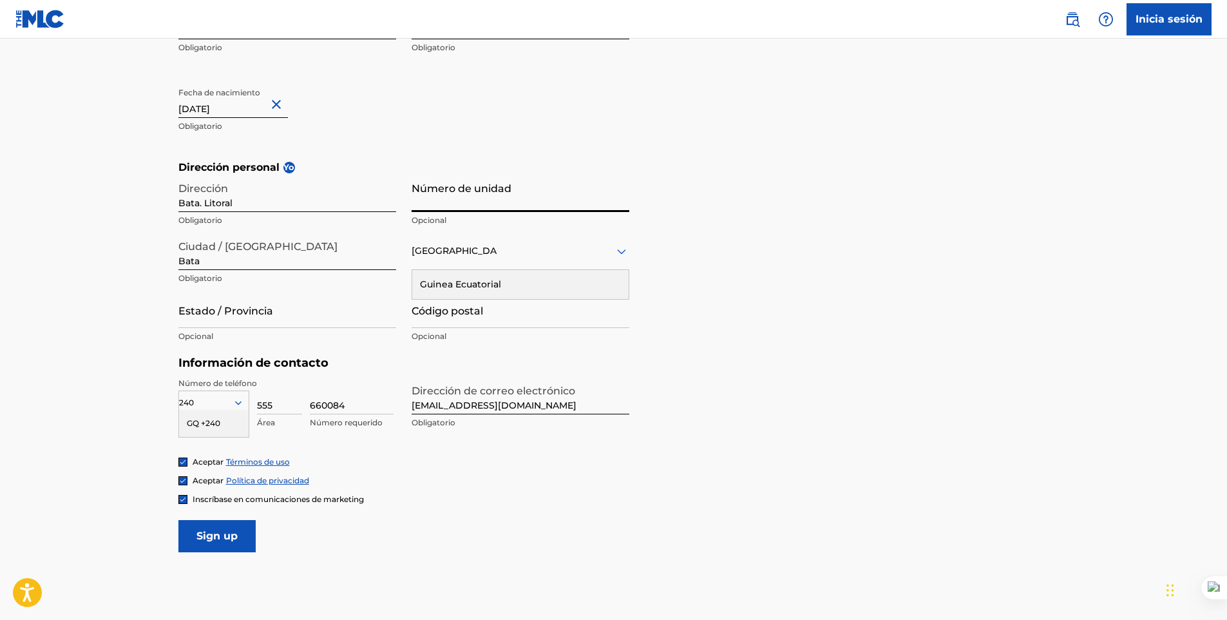
type input "[PERSON_NAME]"
click at [244, 322] on input "Estado / Provincia" at bounding box center [287, 309] width 218 height 37
type input "r"
type input "Region continental"
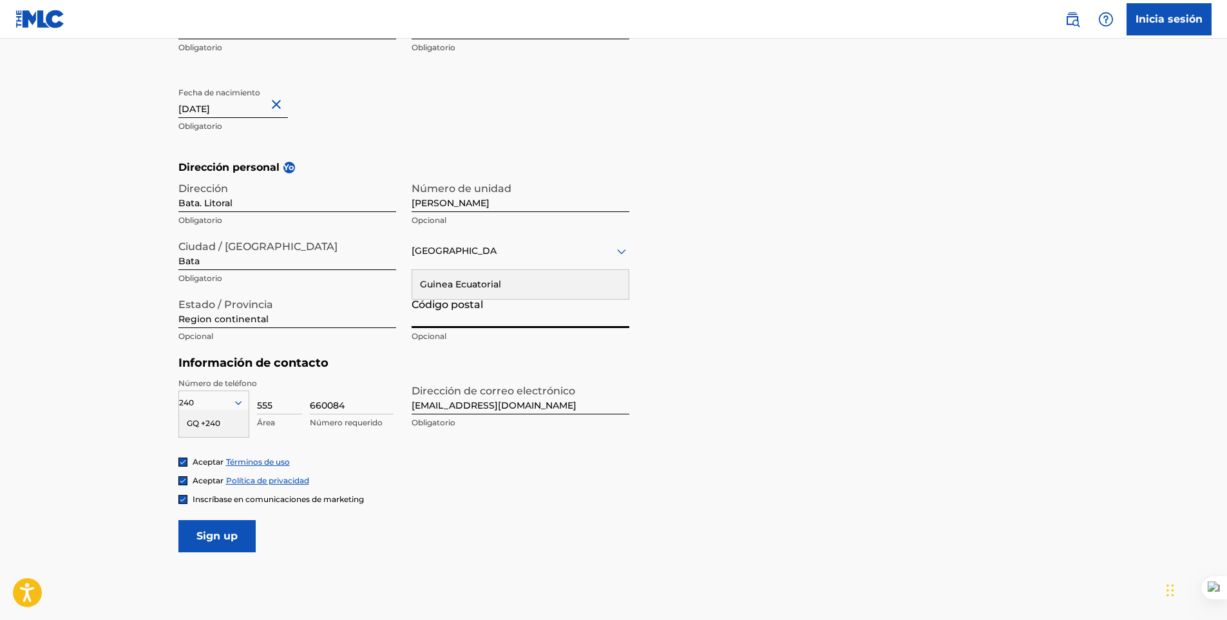
click at [533, 320] on input "Código postal" at bounding box center [521, 309] width 218 height 37
type input "0000"
click at [898, 350] on div "Dirección personal Yo Dirección Bata. Litoral Obligatorio Número de unidad [PER…" at bounding box center [613, 258] width 871 height 196
click at [330, 401] on input "660084" at bounding box center [352, 396] width 84 height 37
drag, startPoint x: 355, startPoint y: 401, endPoint x: 309, endPoint y: 407, distance: 46.7
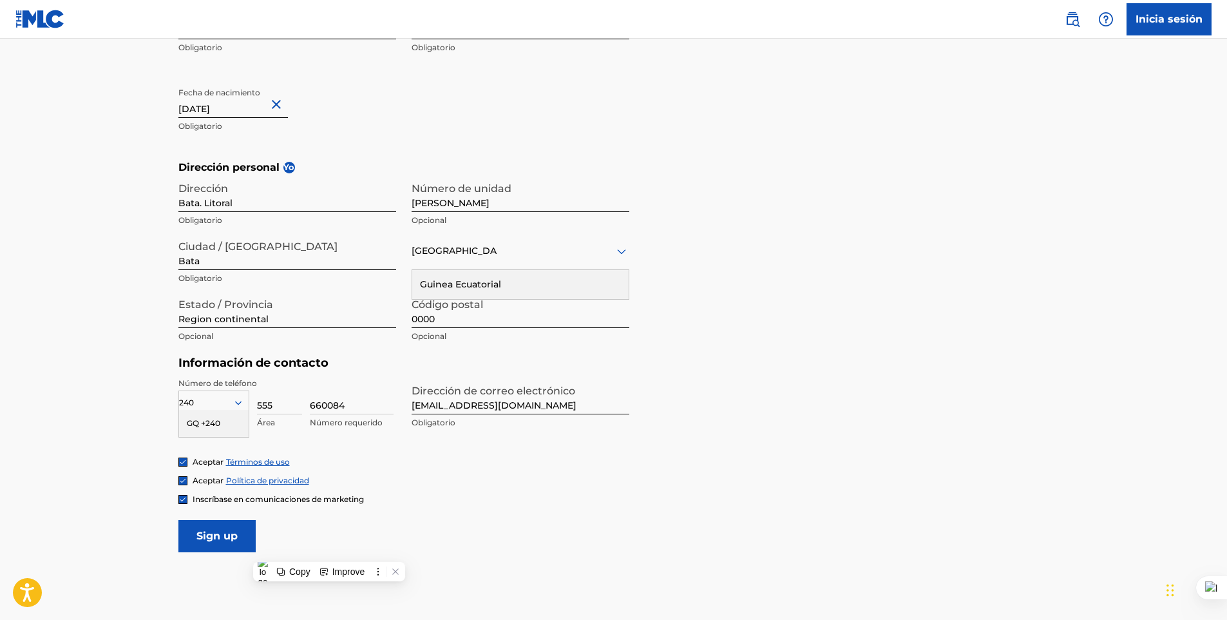
click at [310, 407] on input "660084" at bounding box center [352, 396] width 84 height 37
type input "375418"
click at [731, 425] on form "Información del usuario Nombre TRASCENDENTAL MUSIC Obligatorio Apellido ENT Obl…" at bounding box center [613, 266] width 871 height 572
click at [222, 420] on div "GQ +240" at bounding box center [214, 423] width 70 height 27
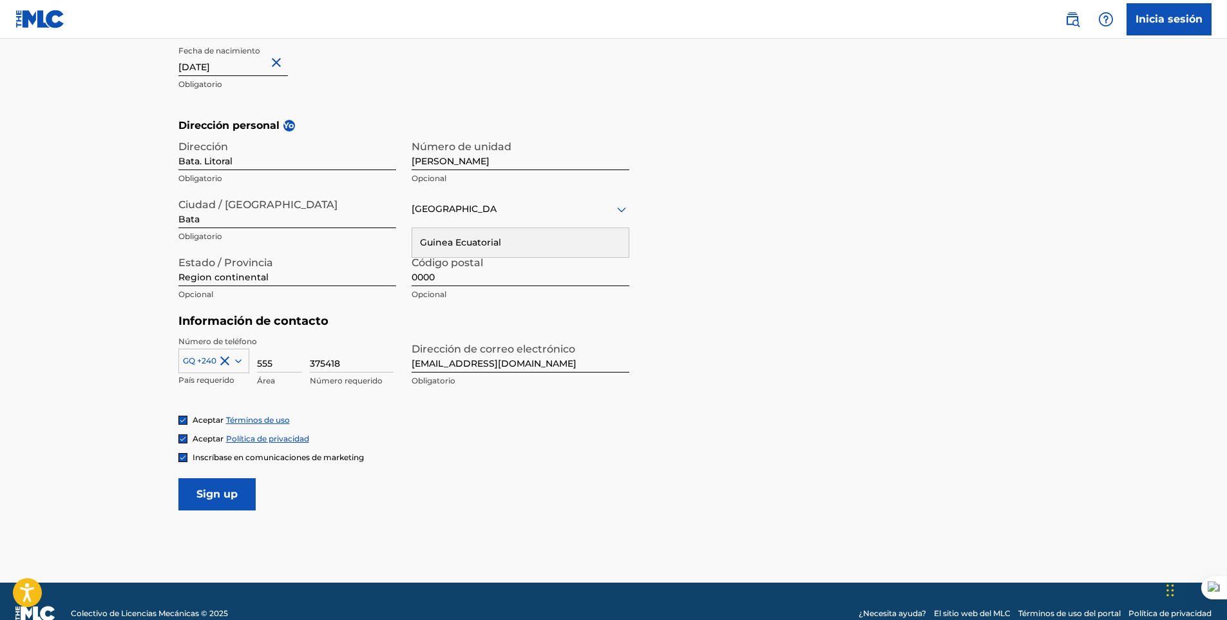
scroll to position [387, 0]
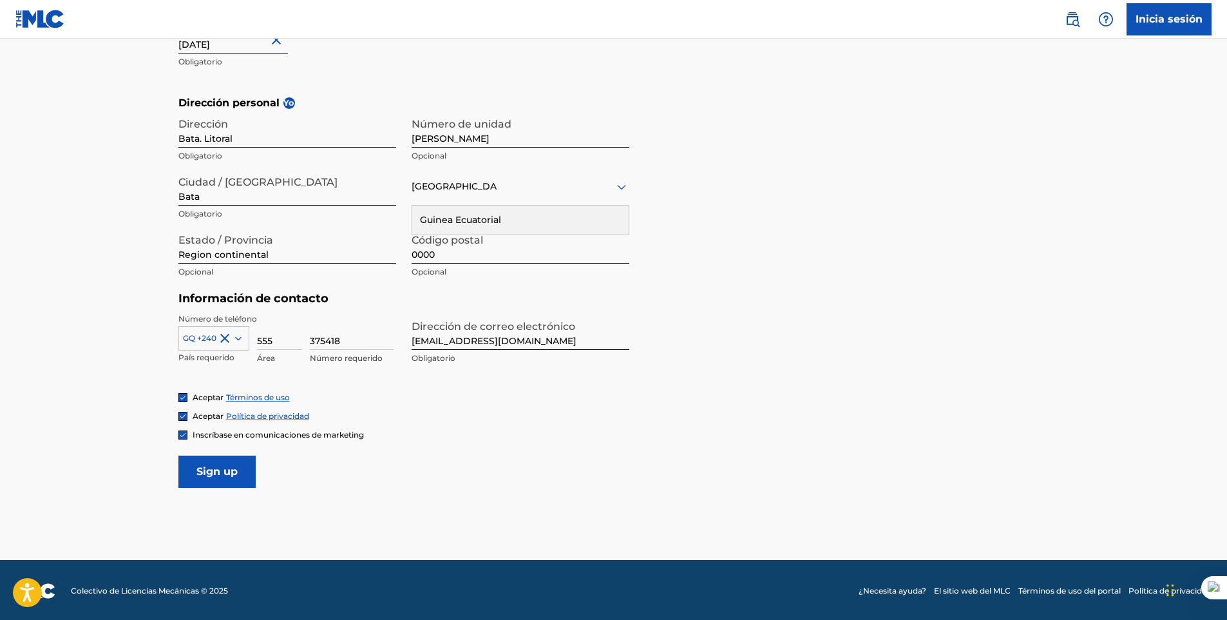
click at [220, 469] on input "Sign up" at bounding box center [216, 471] width 77 height 32
click at [220, 470] on input "Sign up" at bounding box center [216, 471] width 77 height 32
click at [518, 199] on div "País" at bounding box center [521, 187] width 218 height 37
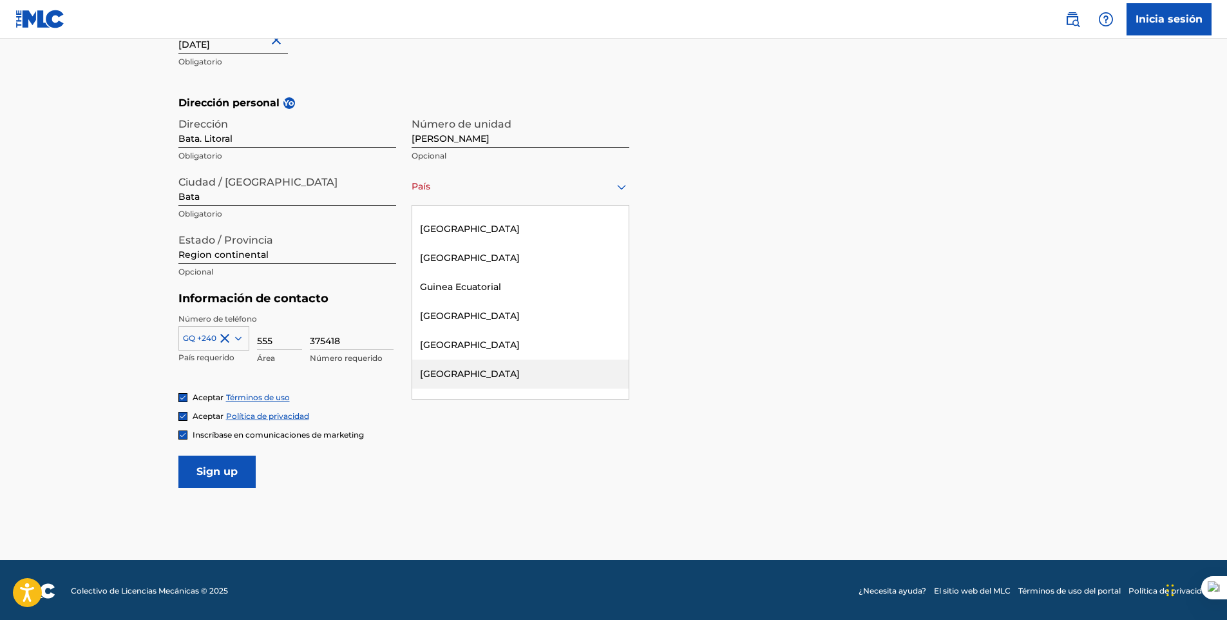
scroll to position [1675, 0]
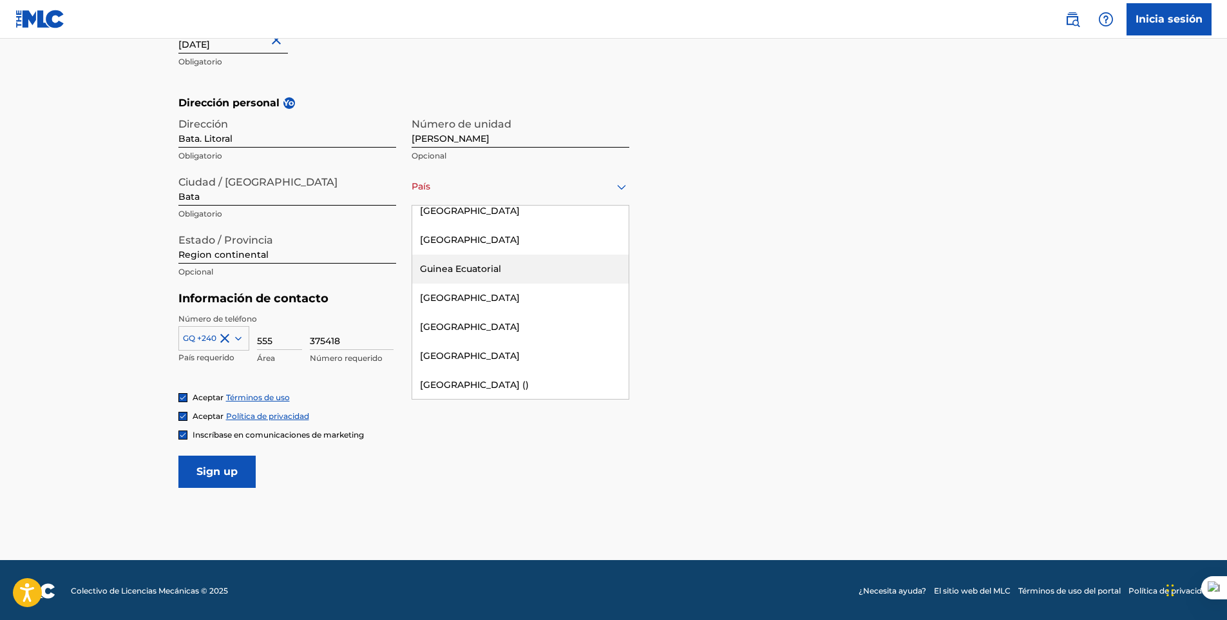
click at [493, 260] on div "Guinea Ecuatorial" at bounding box center [520, 268] width 216 height 29
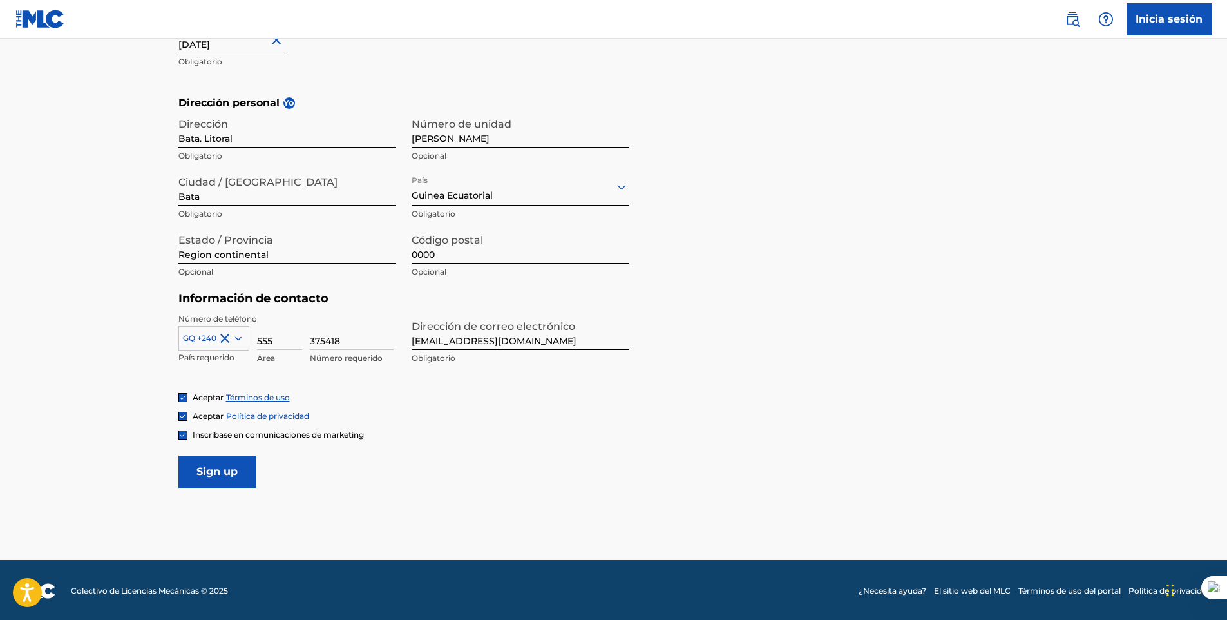
click at [226, 476] on input "Sign up" at bounding box center [216, 471] width 77 height 32
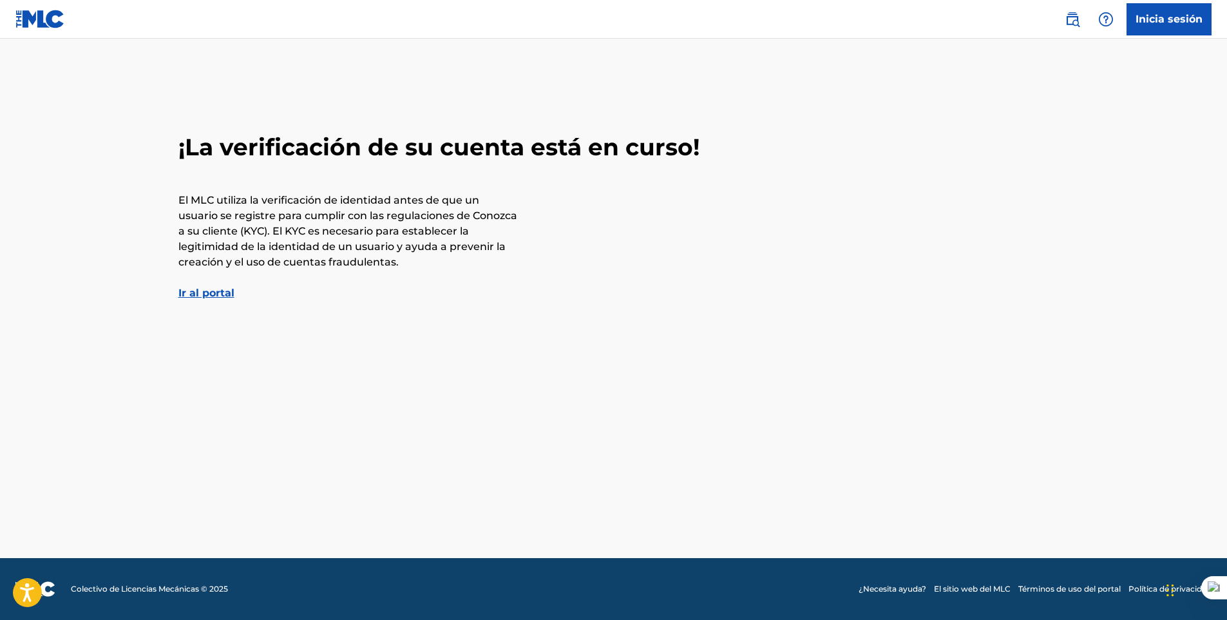
click at [213, 293] on link "Ir al portal" at bounding box center [206, 293] width 56 height 12
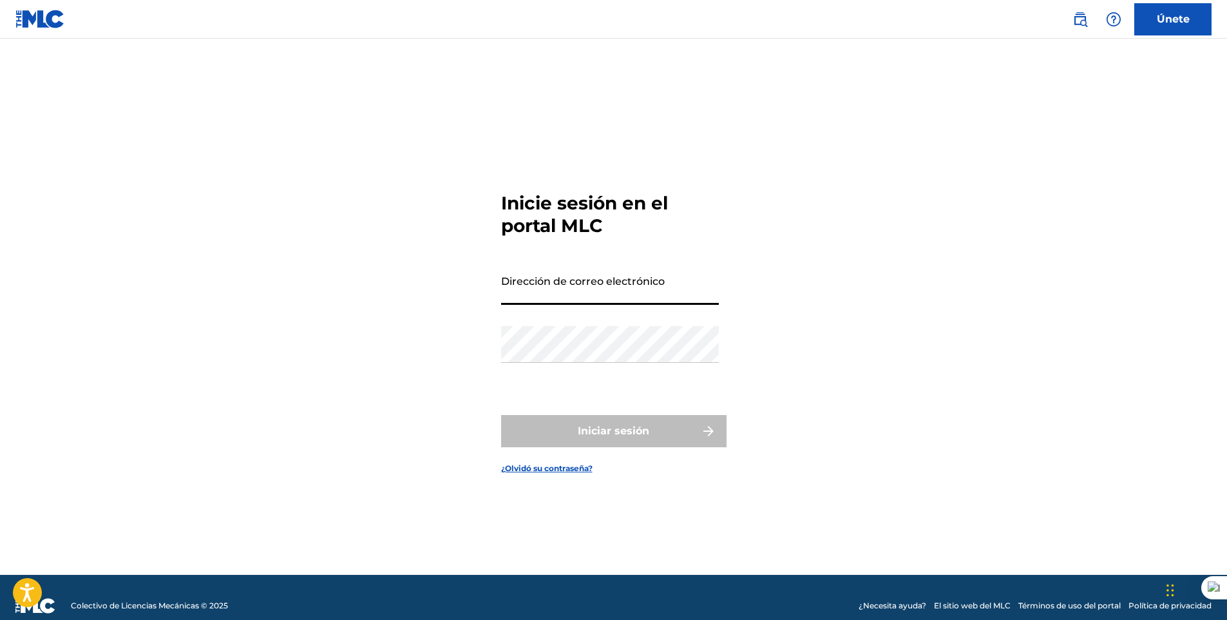
click at [618, 278] on input "Dirección de correo electrónico" at bounding box center [610, 286] width 218 height 37
type input "[EMAIL_ADDRESS][DOMAIN_NAME]"
